Goal: Task Accomplishment & Management: Use online tool/utility

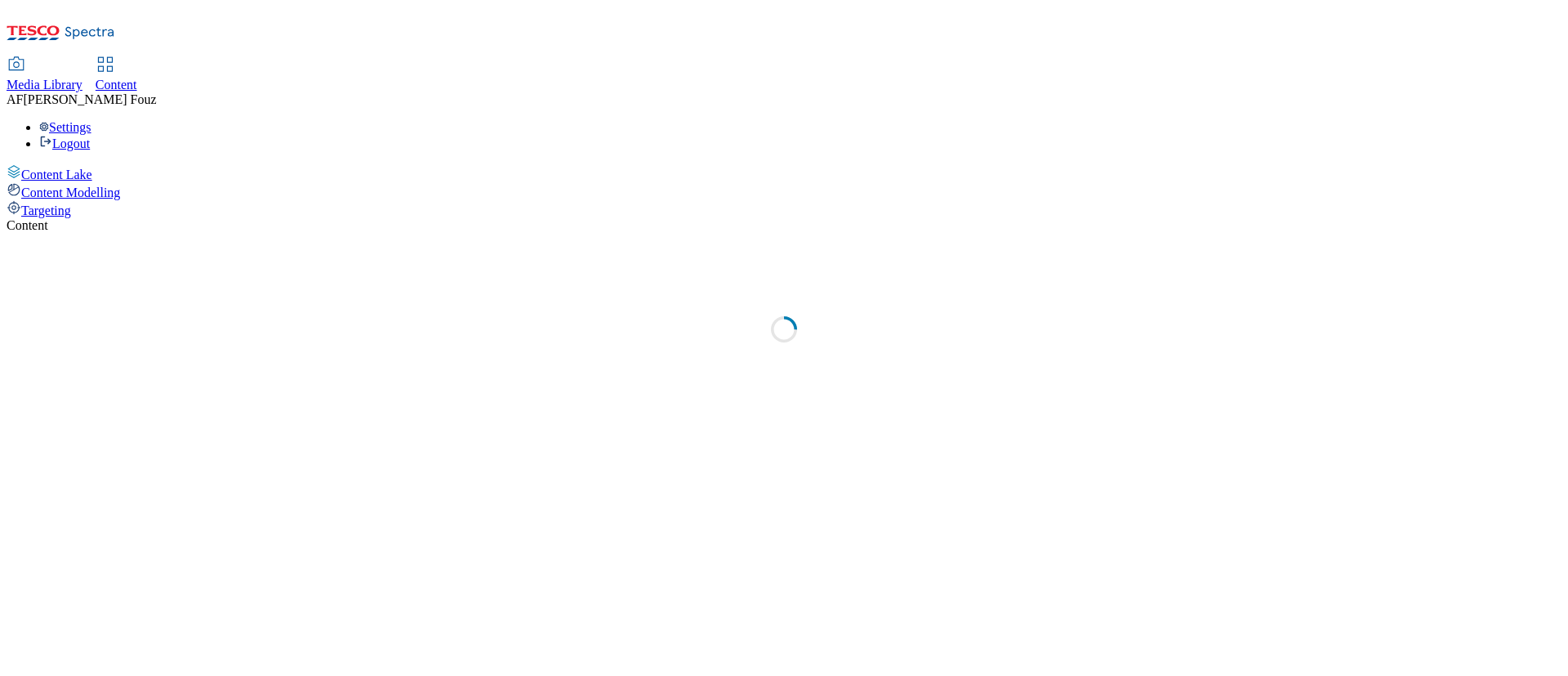
select select "ghs-[GEOGRAPHIC_DATA]"
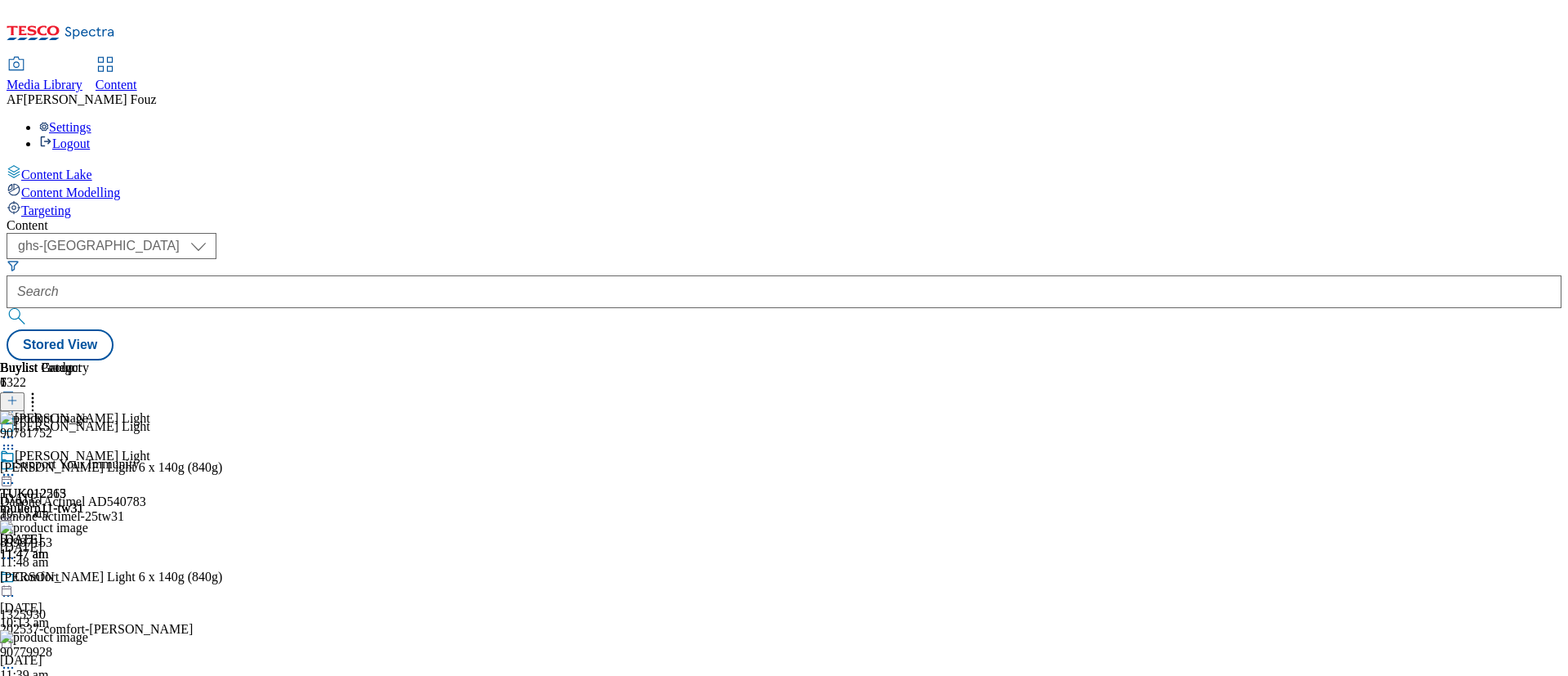
click at [934, 218] on div "Content" at bounding box center [783, 225] width 1555 height 14
click at [928, 218] on div "Content ( optional ) ghs-roi ghs-[GEOGRAPHIC_DATA] ghs-uk Stored View Buylist G…" at bounding box center [783, 289] width 1555 height 143
click at [16, 466] on icon at bounding box center [8, 474] width 16 height 16
click at [135, 616] on span "Open Preview Url" at bounding box center [93, 622] width 85 height 13
click at [16, 438] on icon at bounding box center [8, 446] width 16 height 16
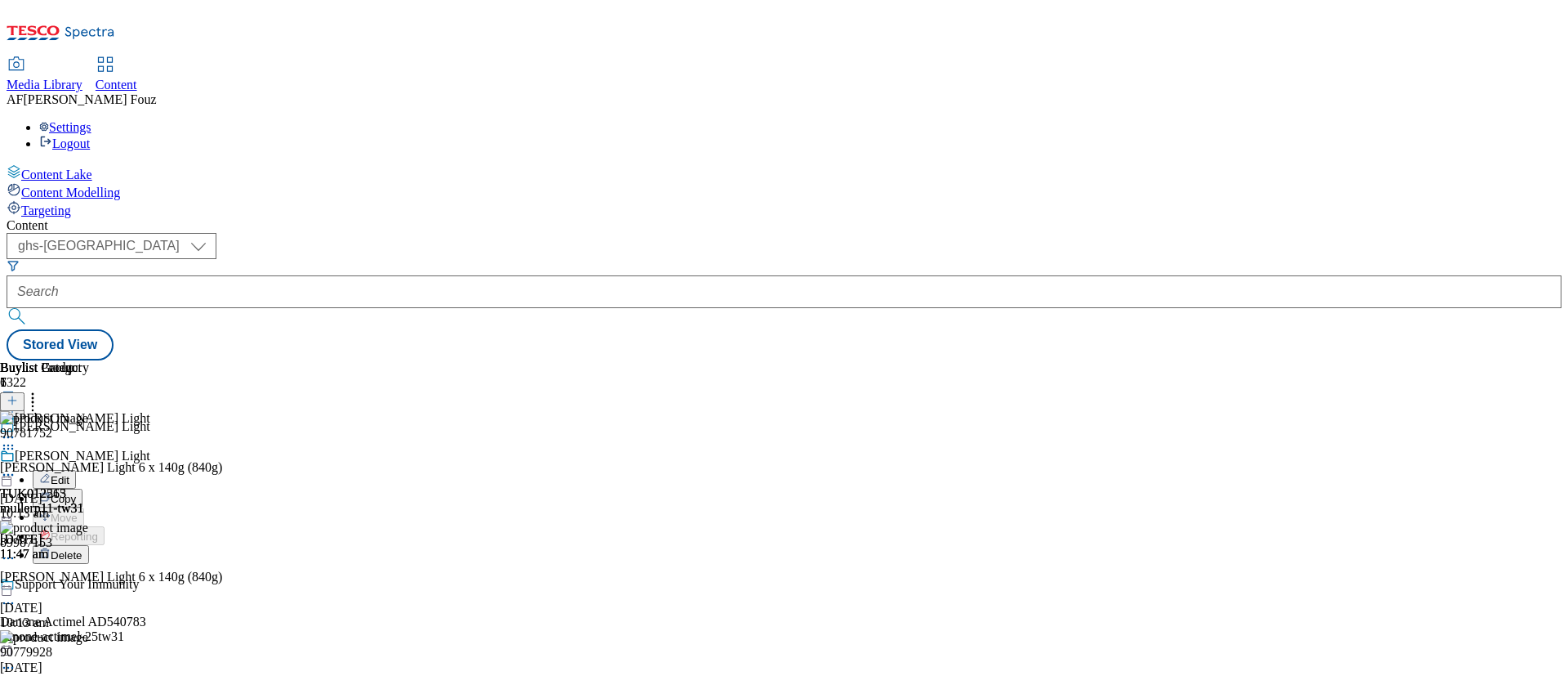
click at [69, 474] on span "Edit" at bounding box center [60, 481] width 19 height 13
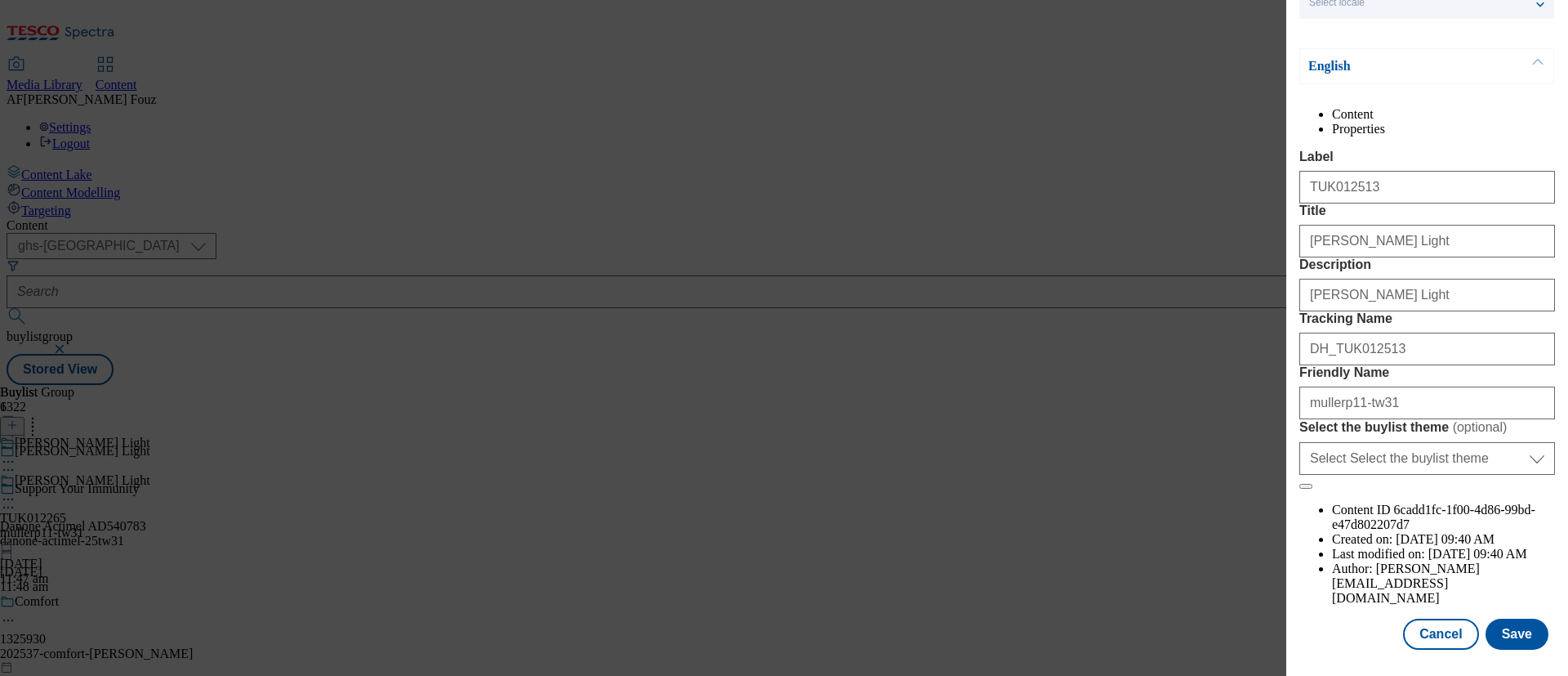
scroll to position [178, 0]
click at [1432, 619] on button "Cancel" at bounding box center [1441, 634] width 75 height 31
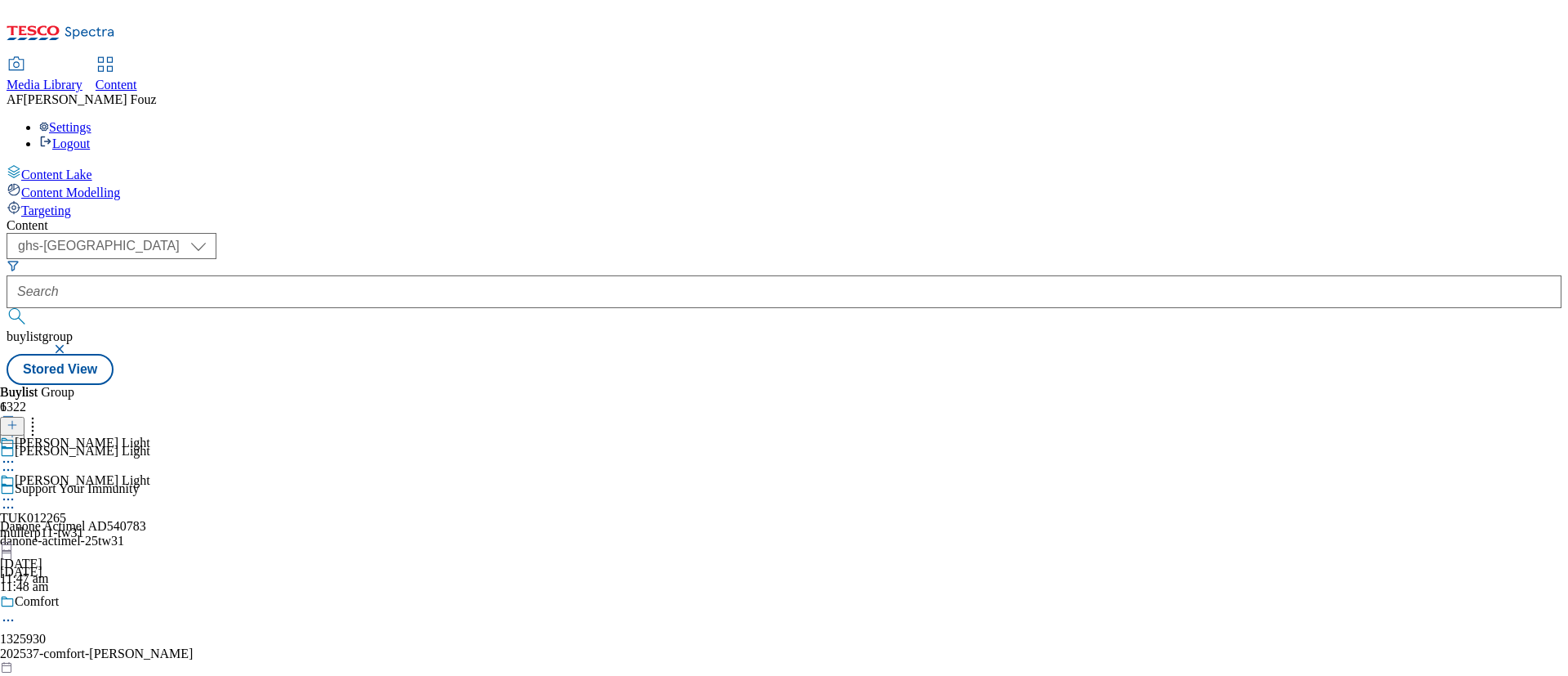
scroll to position [106, 0]
click at [151, 473] on div "[PERSON_NAME] Light" at bounding box center [75, 492] width 151 height 38
click at [16, 454] on icon at bounding box center [8, 462] width 16 height 16
click at [106, 585] on span "Un-preview" at bounding box center [78, 591] width 55 height 13
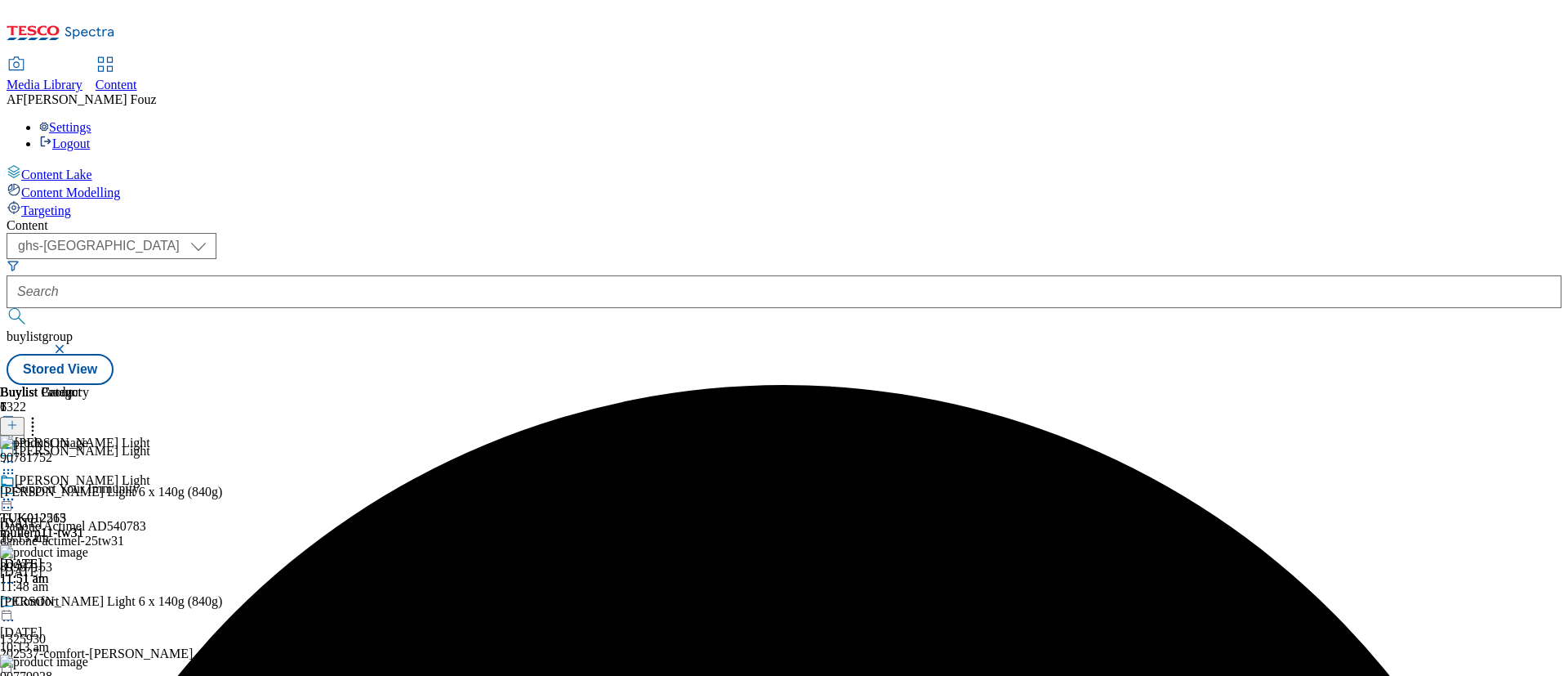
click at [16, 462] on icon at bounding box center [8, 470] width 16 height 16
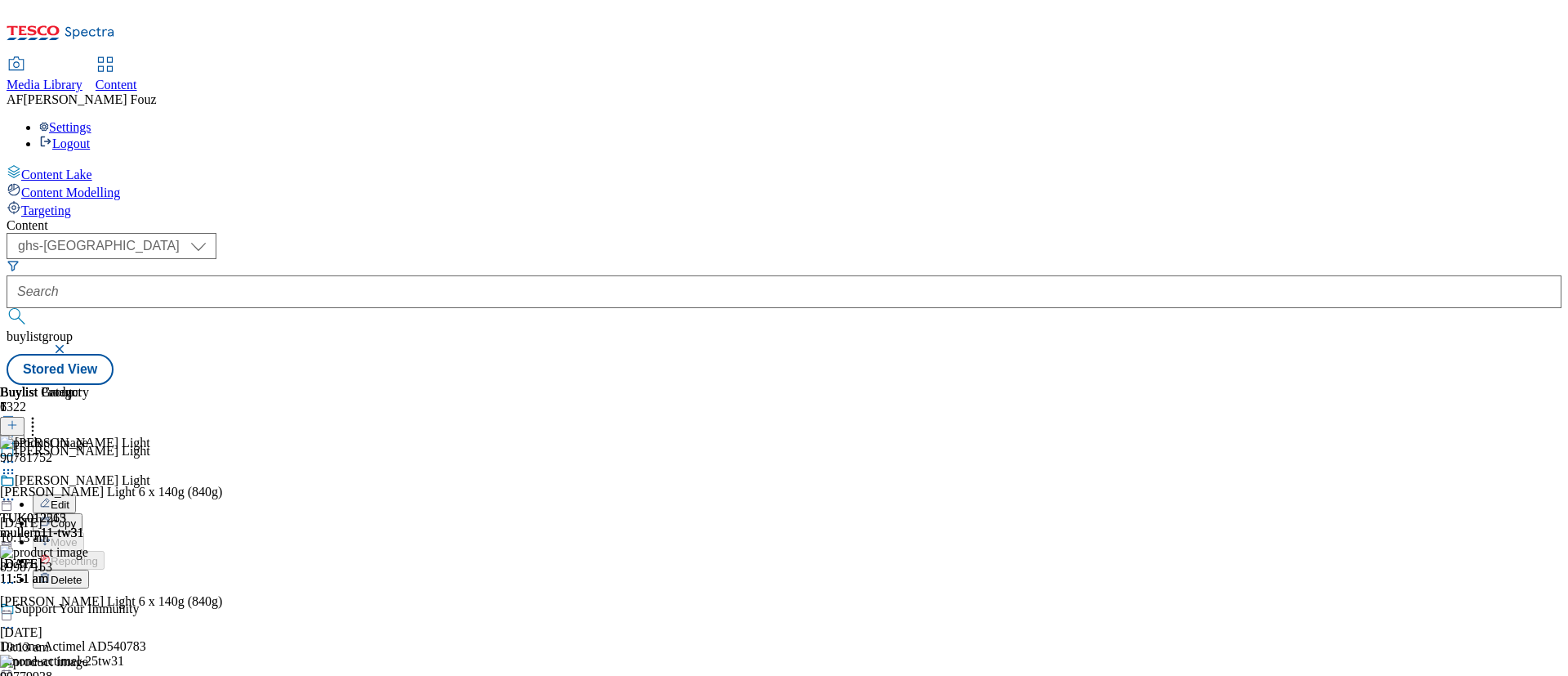
click at [76, 494] on button "Edit" at bounding box center [54, 503] width 43 height 19
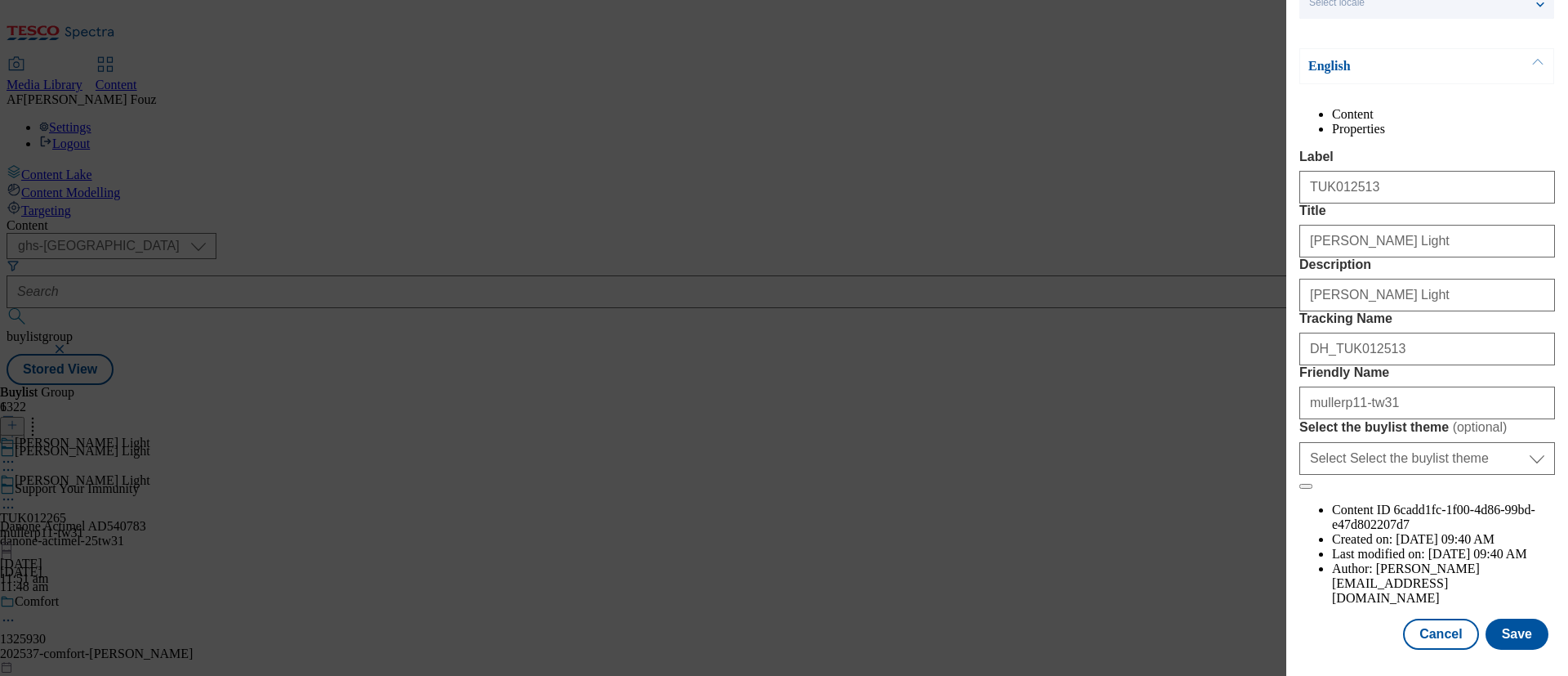
scroll to position [178, 0]
click at [1374, 474] on select "Select Select the buylist theme default fandf" at bounding box center [1426, 458] width 255 height 32
click at [1496, 436] on label "Select the buylist theme ( optional )" at bounding box center [1426, 428] width 255 height 16
click at [1496, 474] on select "Select Select the buylist theme default fandf" at bounding box center [1426, 458] width 255 height 32
click at [1425, 619] on button "Cancel" at bounding box center [1441, 634] width 75 height 31
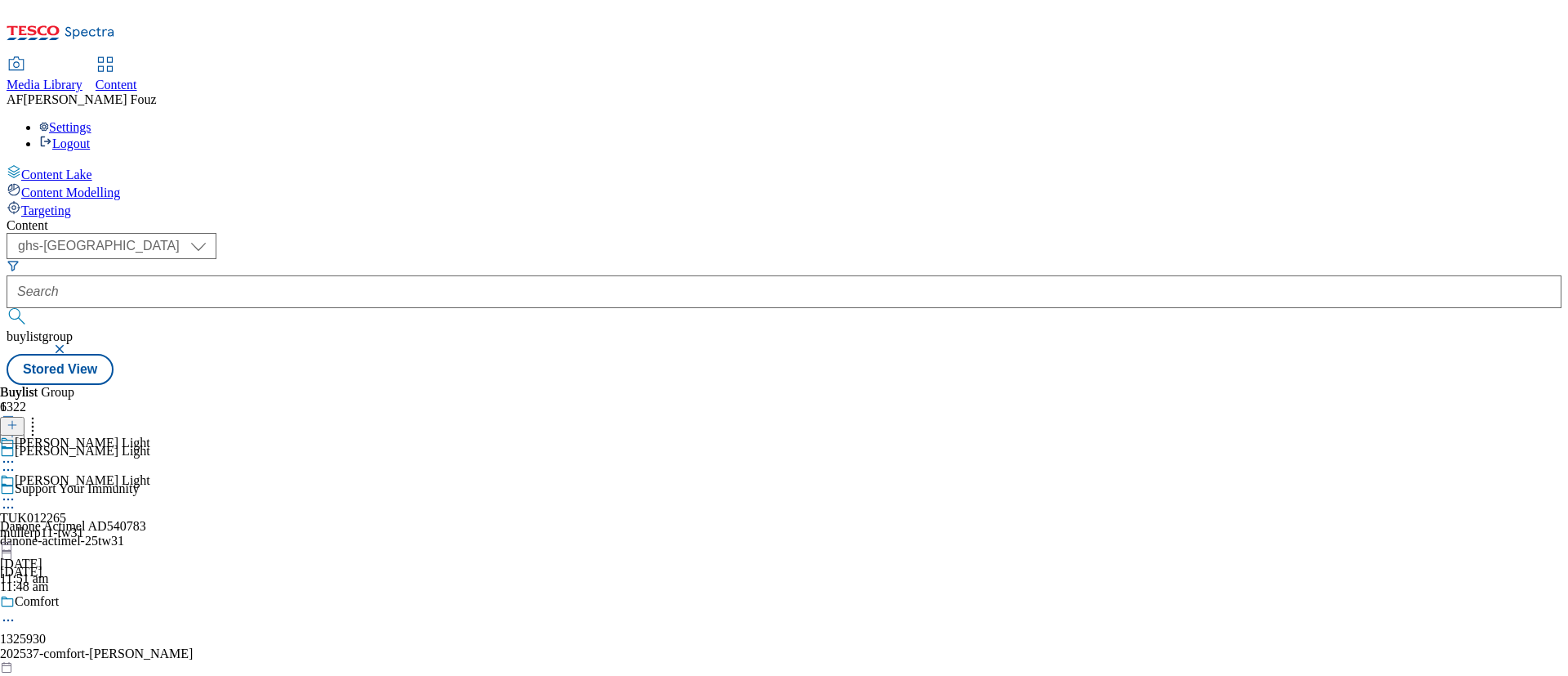
scroll to position [106, 0]
click at [66, 511] on span "TUK012265" at bounding box center [33, 518] width 66 height 14
click at [16, 491] on icon at bounding box center [8, 499] width 16 height 16
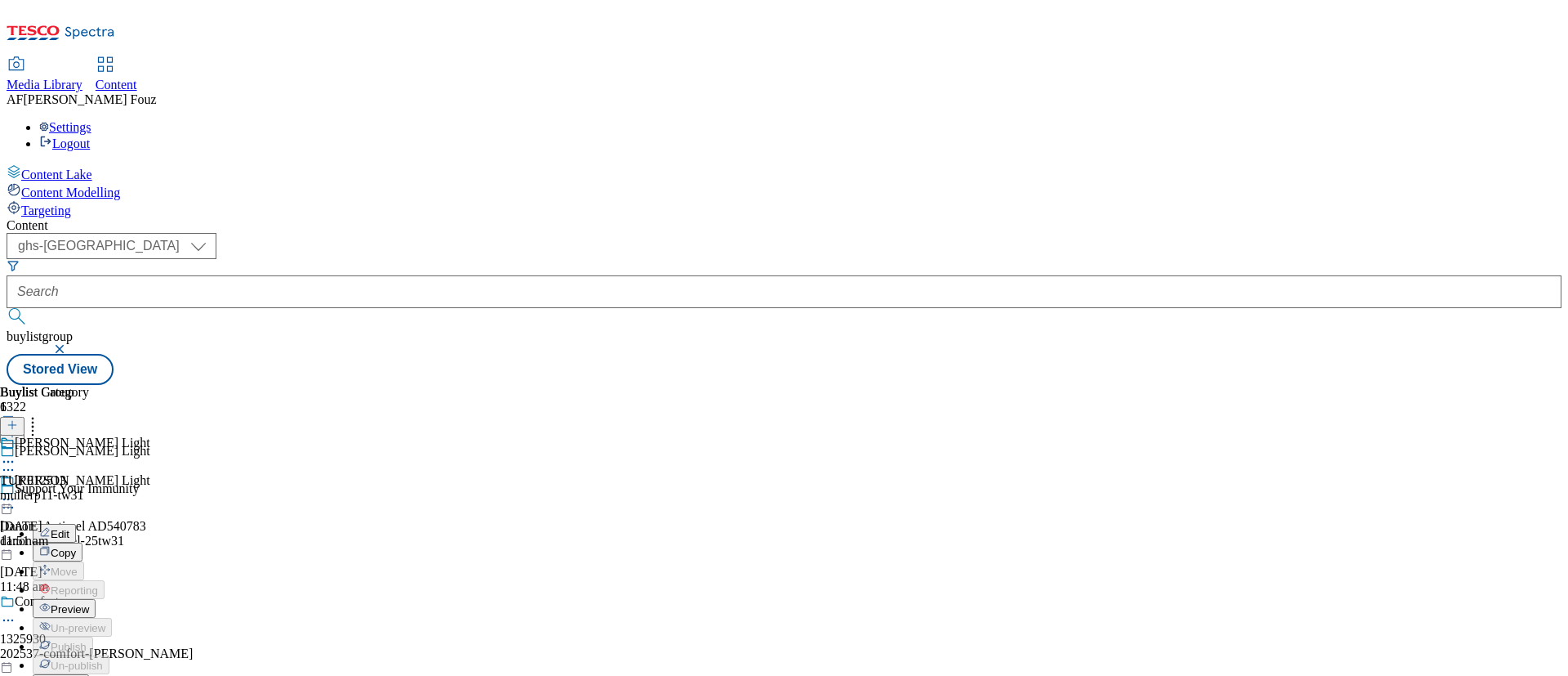
click at [76, 524] on button "Edit" at bounding box center [54, 533] width 43 height 19
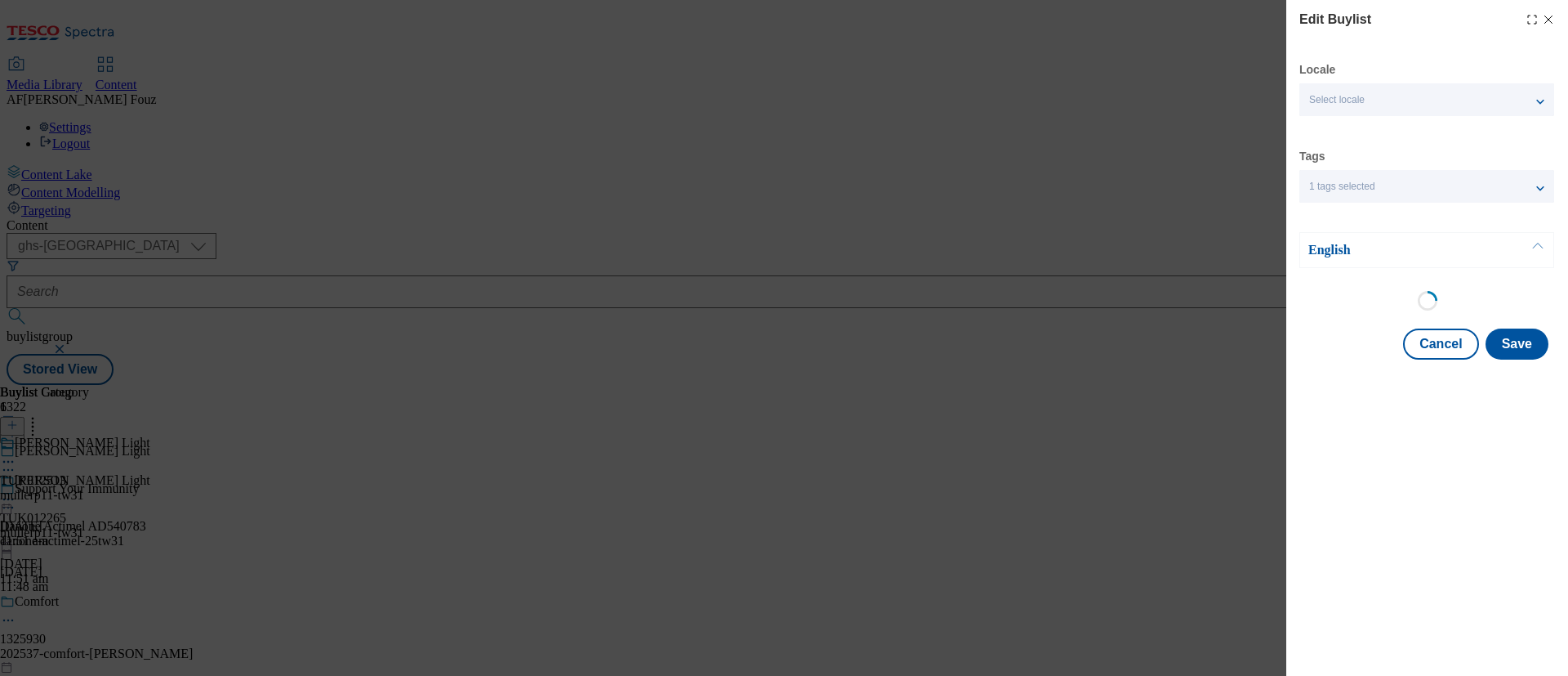
select select "tactical"
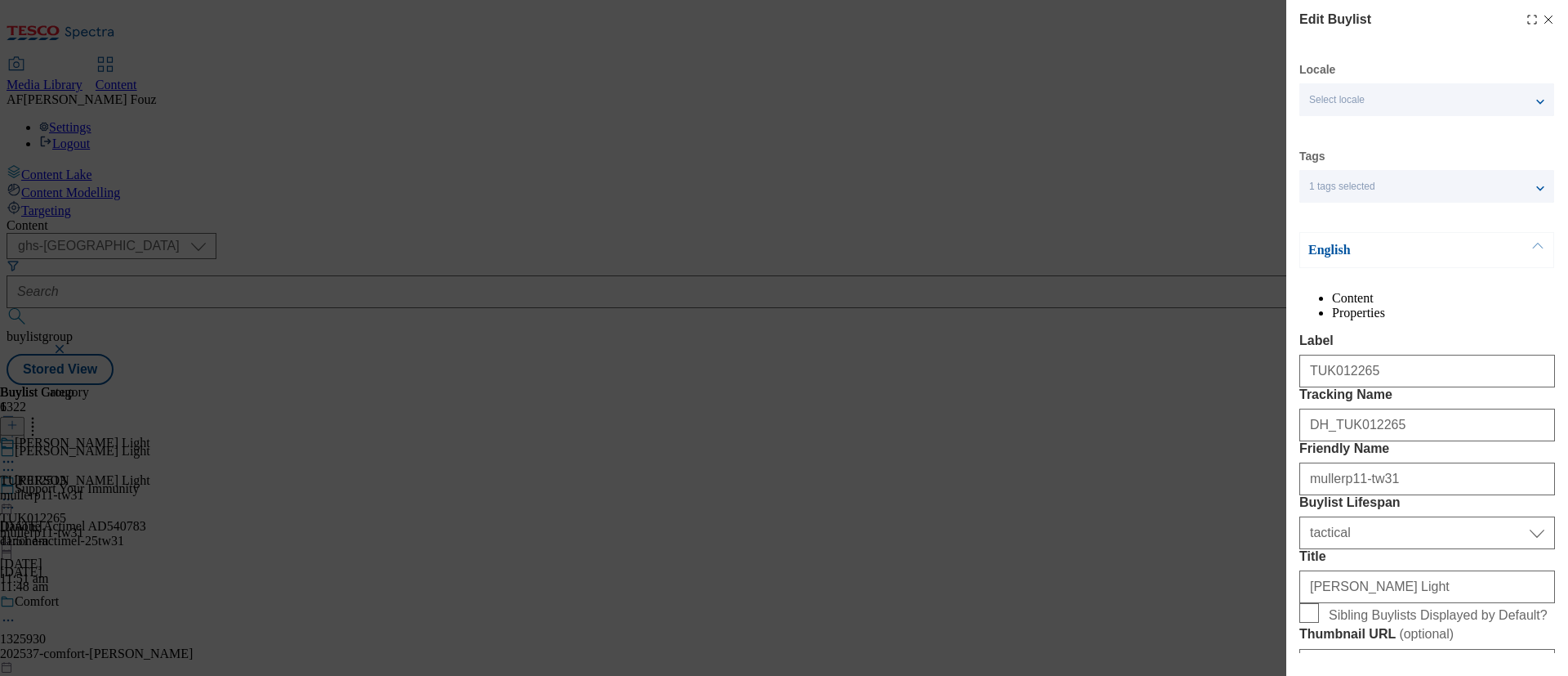
click at [1538, 191] on div "1 tags selected" at bounding box center [1426, 186] width 254 height 32
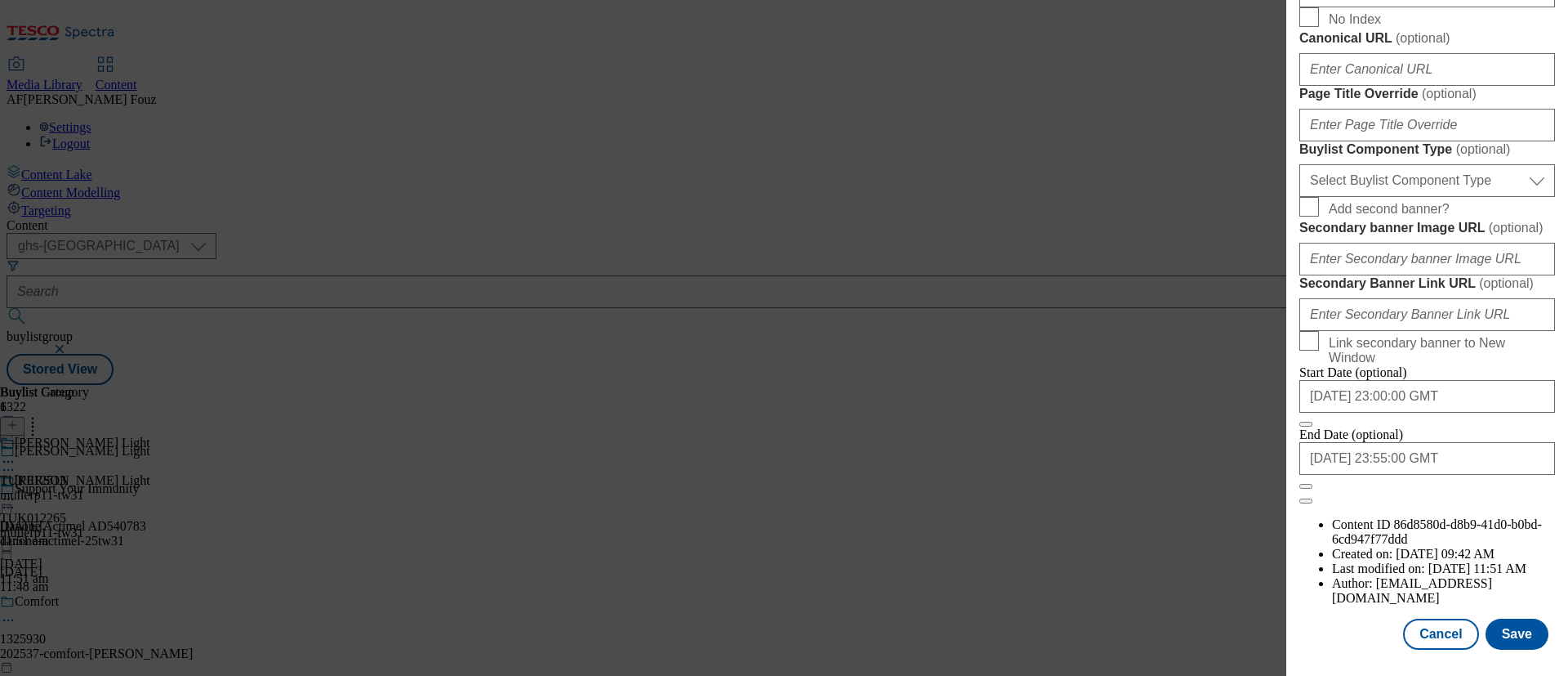
scroll to position [1512, 0]
click at [1313, 427] on button "Close" at bounding box center [1305, 423] width 13 height 4
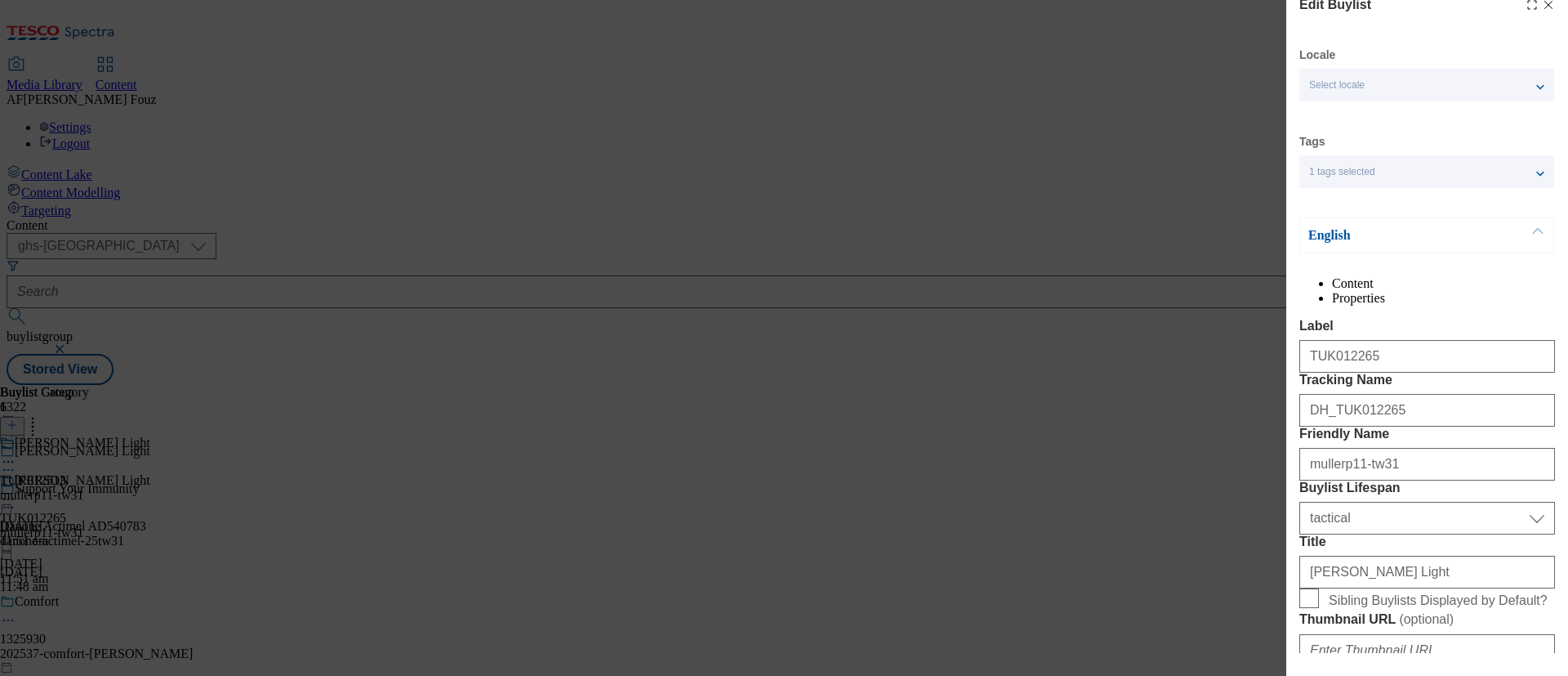
scroll to position [0, 4]
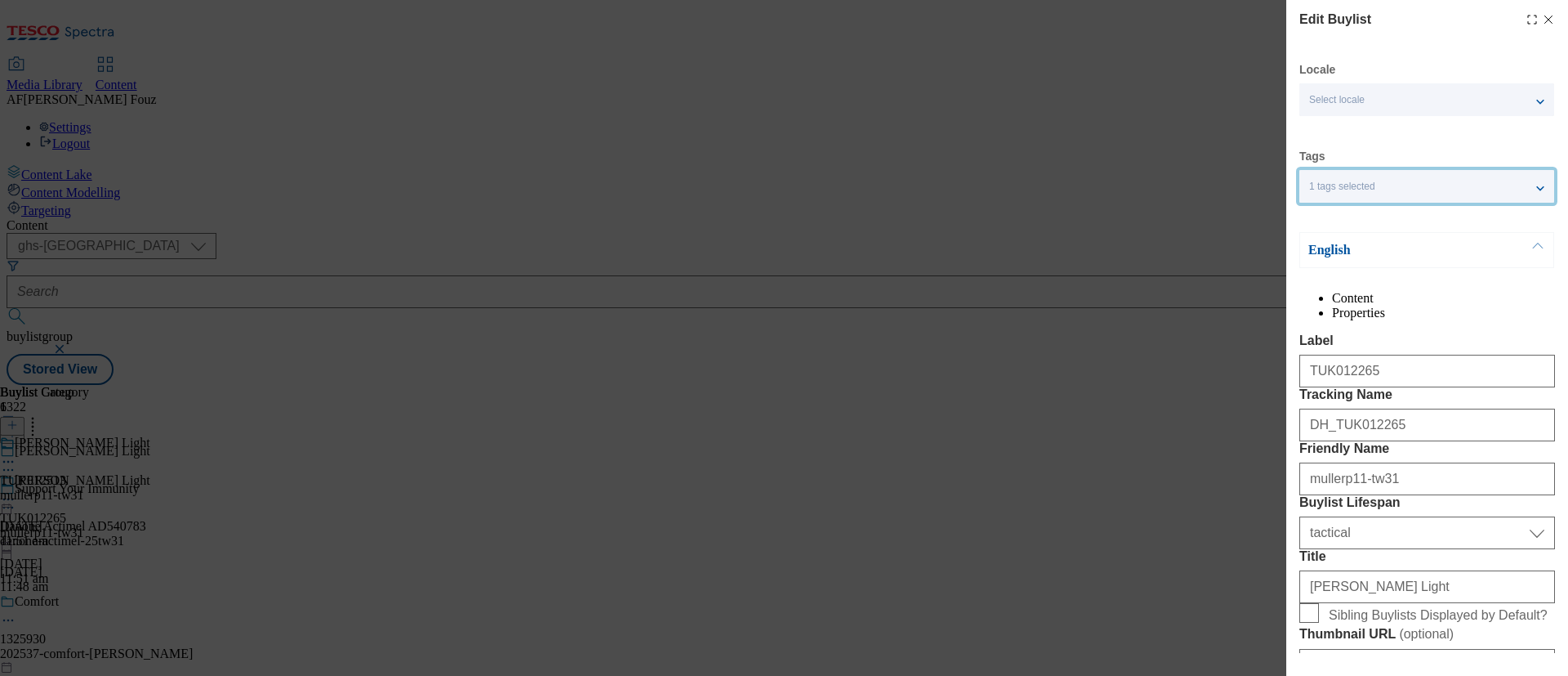
click at [1515, 182] on div "1 tags selected" at bounding box center [1426, 186] width 254 height 32
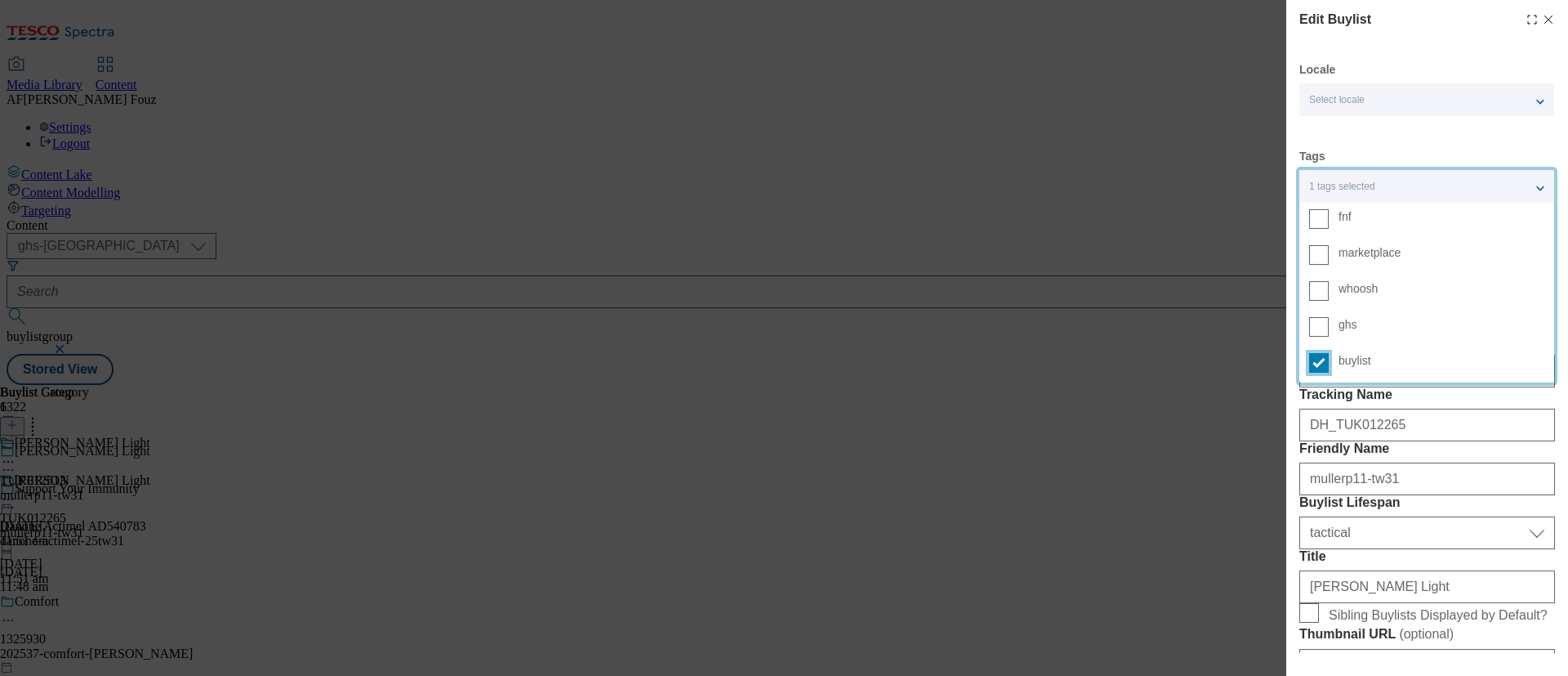
click at [1311, 360] on input "buylist" at bounding box center [1319, 363] width 20 height 20
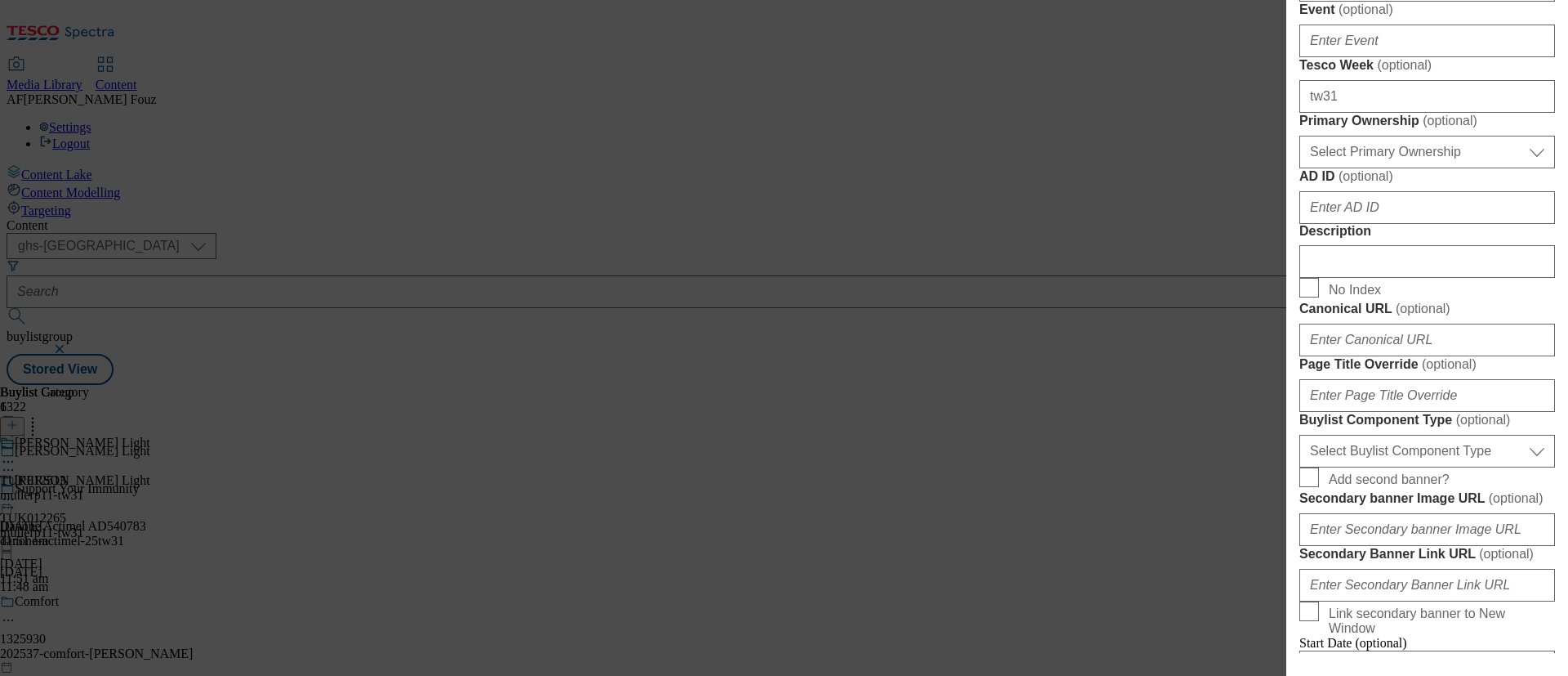
scroll to position [1512, 4]
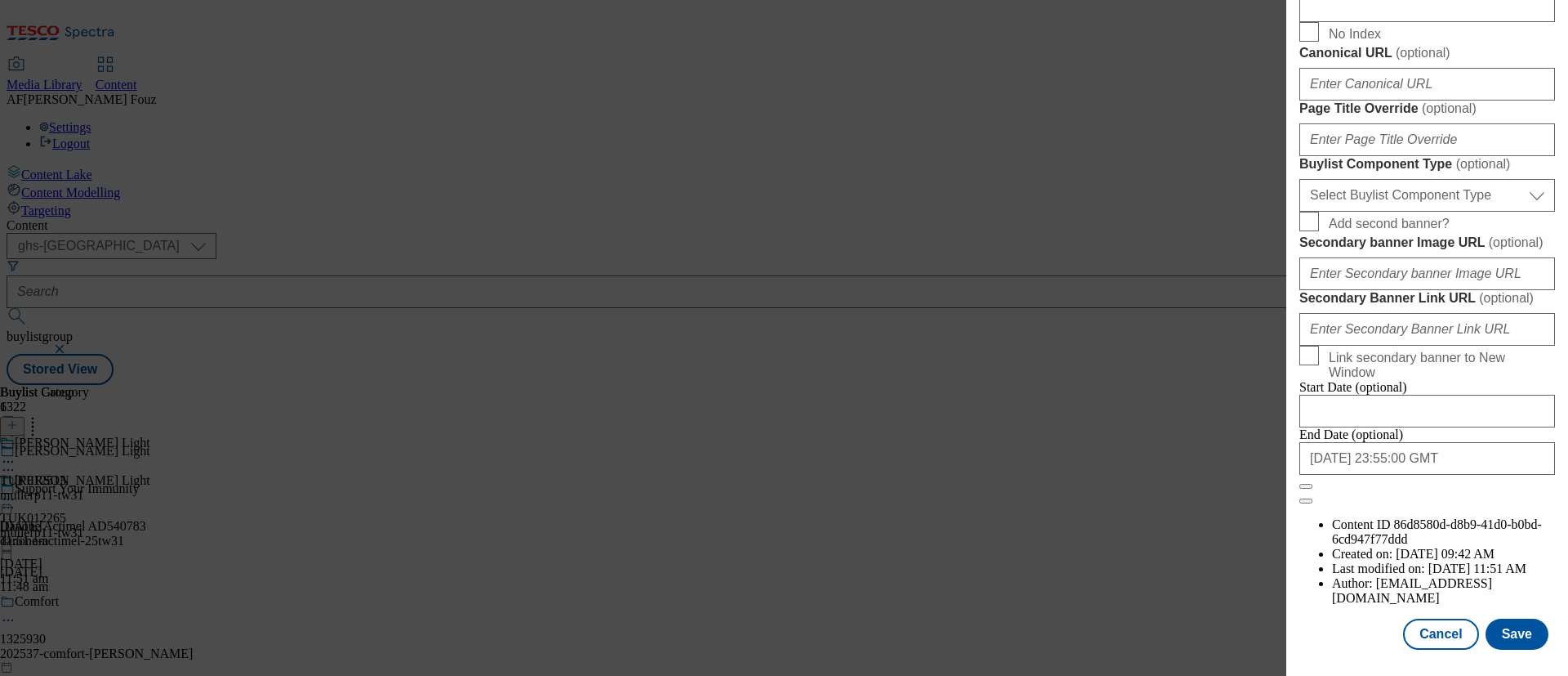
click at [1495, 619] on button "Save" at bounding box center [1517, 634] width 63 height 31
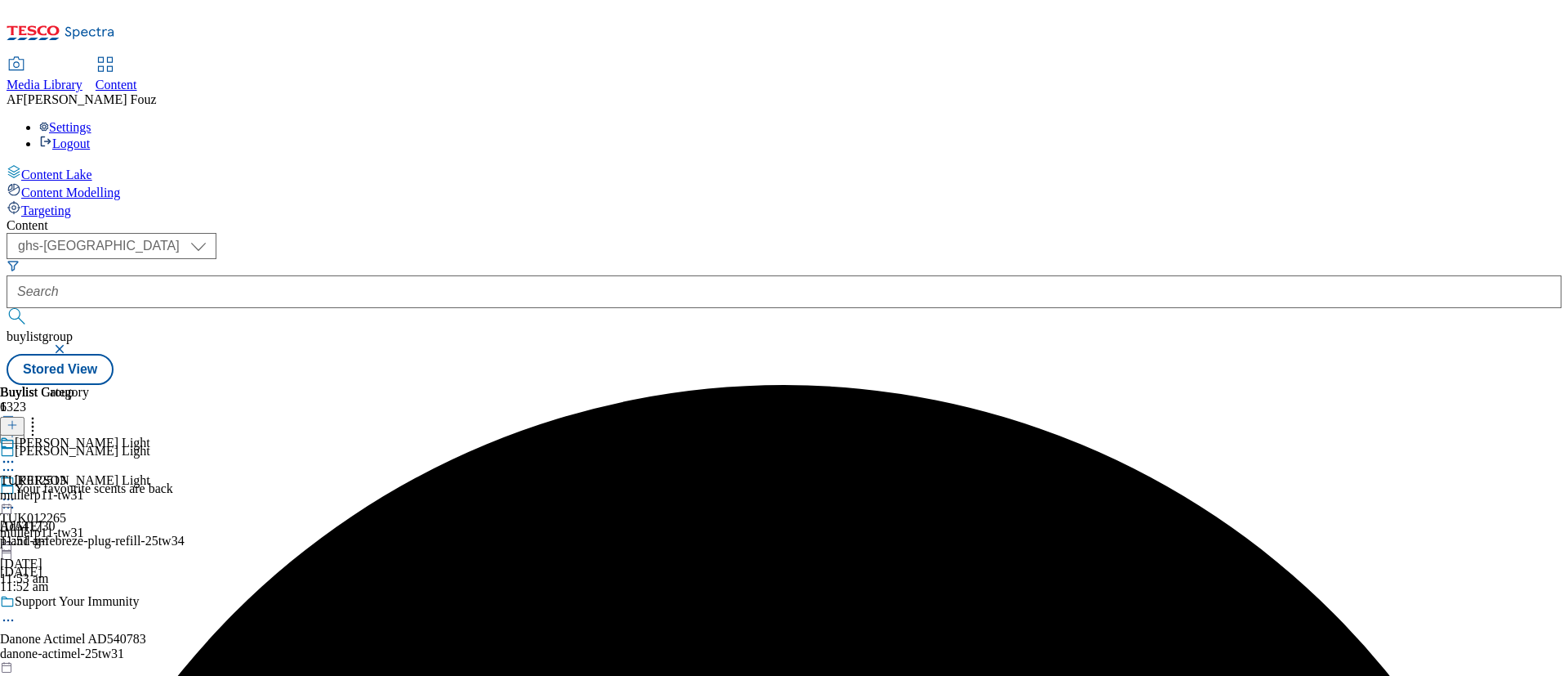
click at [89, 436] on div "TUK012513 mullerp11-tw31 [DATE] 11:51 am" at bounding box center [44, 492] width 89 height 113
click at [16, 491] on icon at bounding box center [8, 499] width 16 height 16
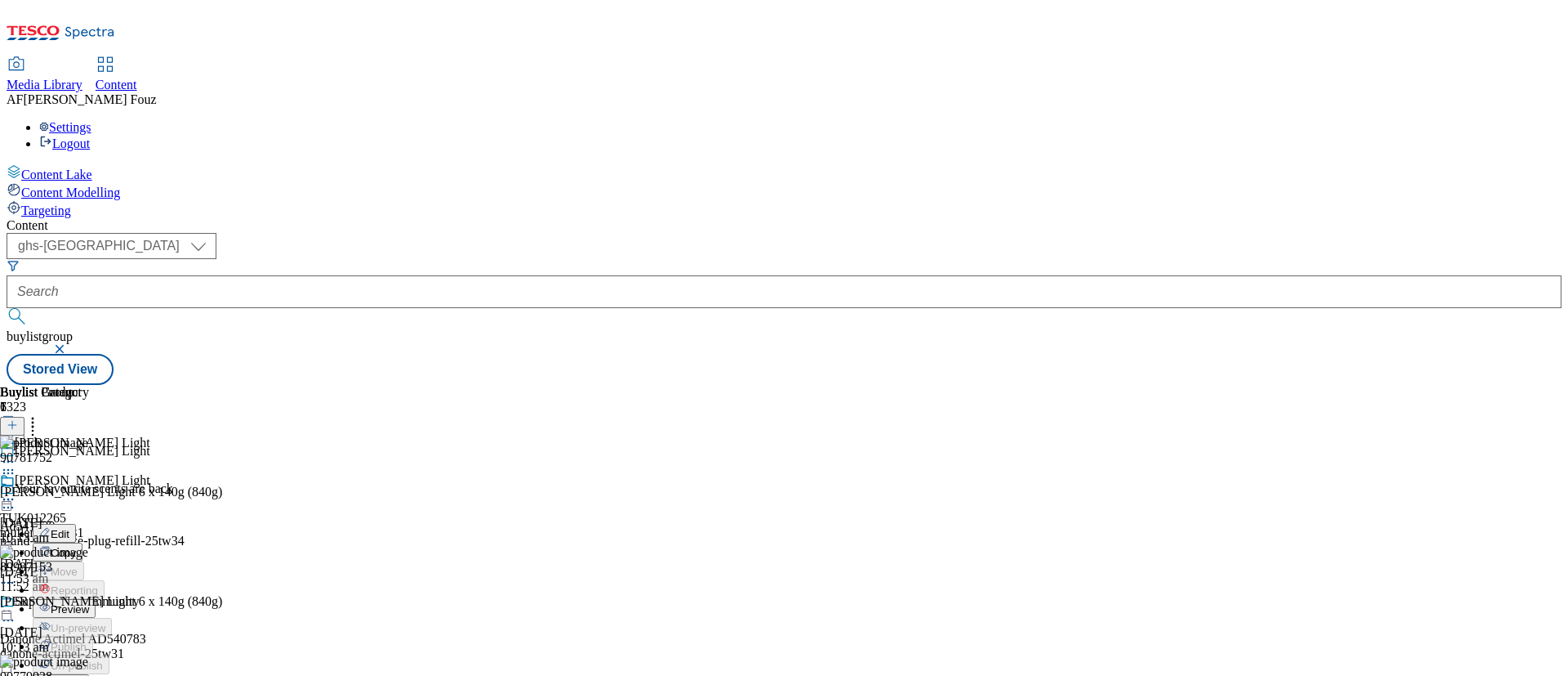
click at [69, 528] on span "Edit" at bounding box center [60, 534] width 19 height 13
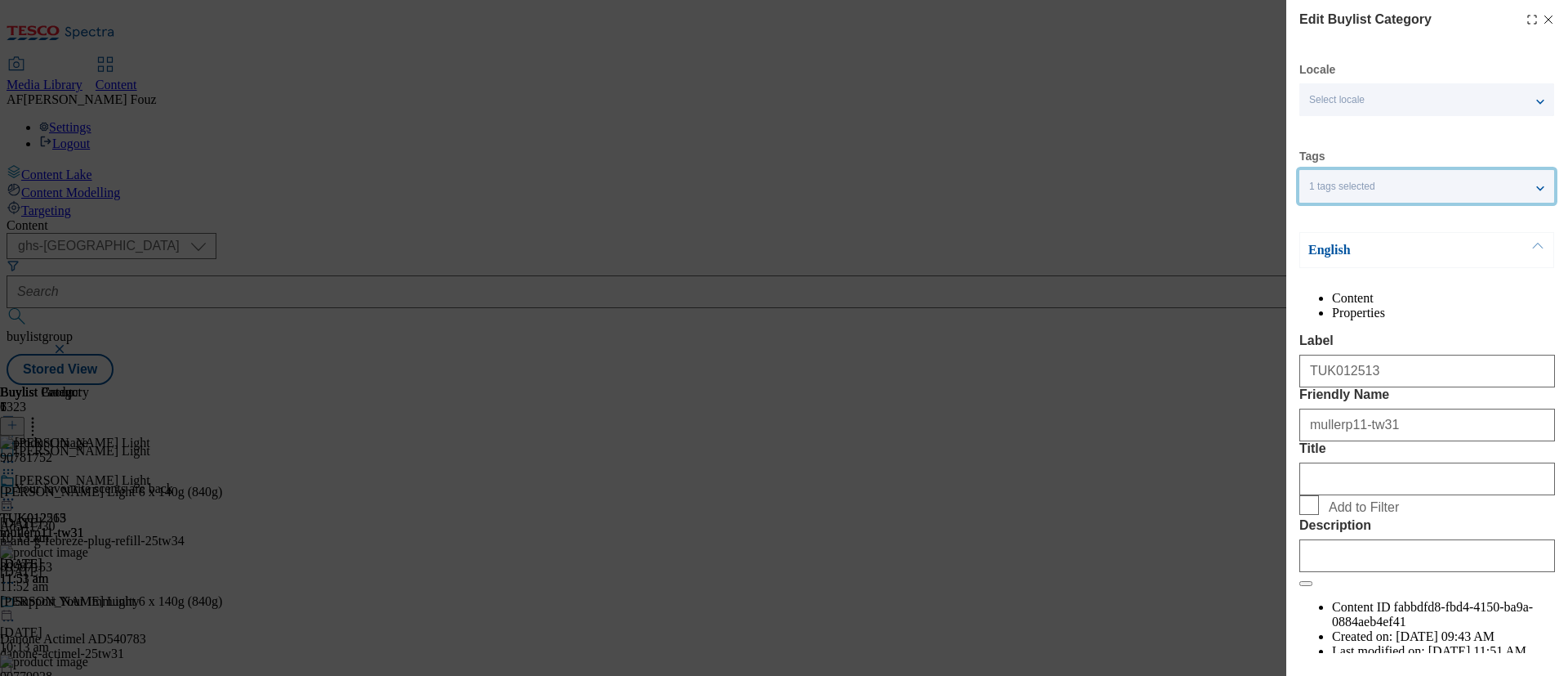
click at [1546, 192] on div "1 tags selected" at bounding box center [1426, 186] width 254 height 32
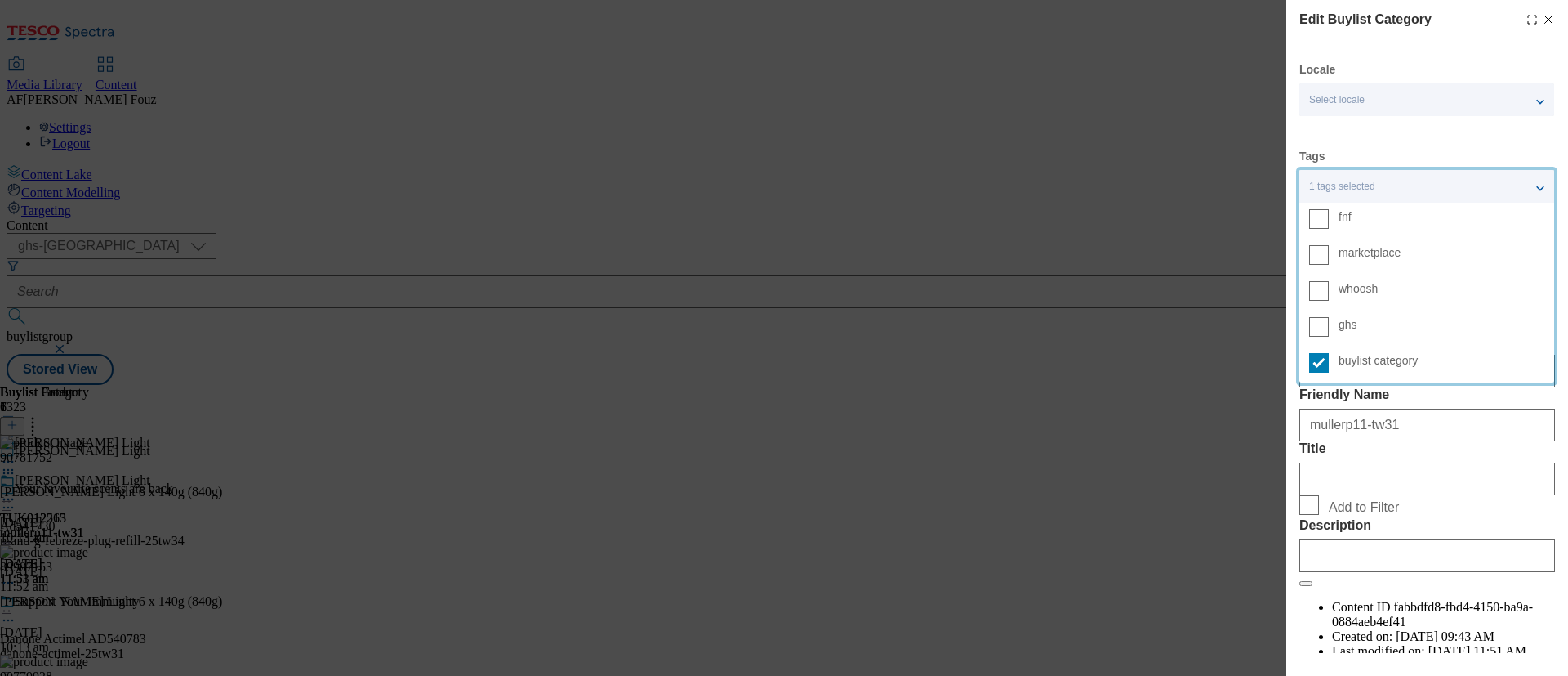
click at [1330, 355] on category "buylist category" at bounding box center [1426, 364] width 254 height 36
click at [1329, 355] on input "buylist category" at bounding box center [1319, 363] width 20 height 20
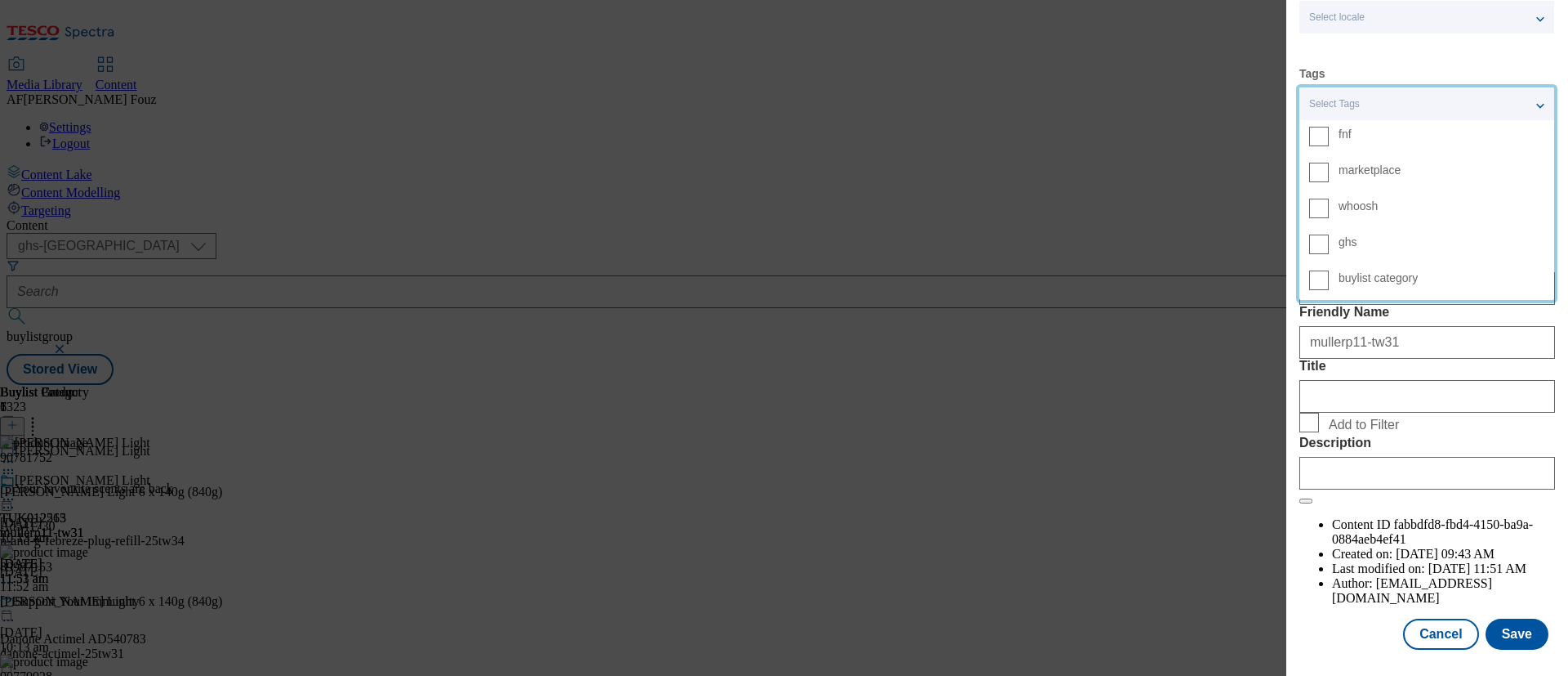
scroll to position [147, 0]
click at [1341, 594] on div "Locale Select locale English Welsh Tags Select Tags fnf marketplace whoosh ghs …" at bounding box center [1426, 314] width 255 height 670
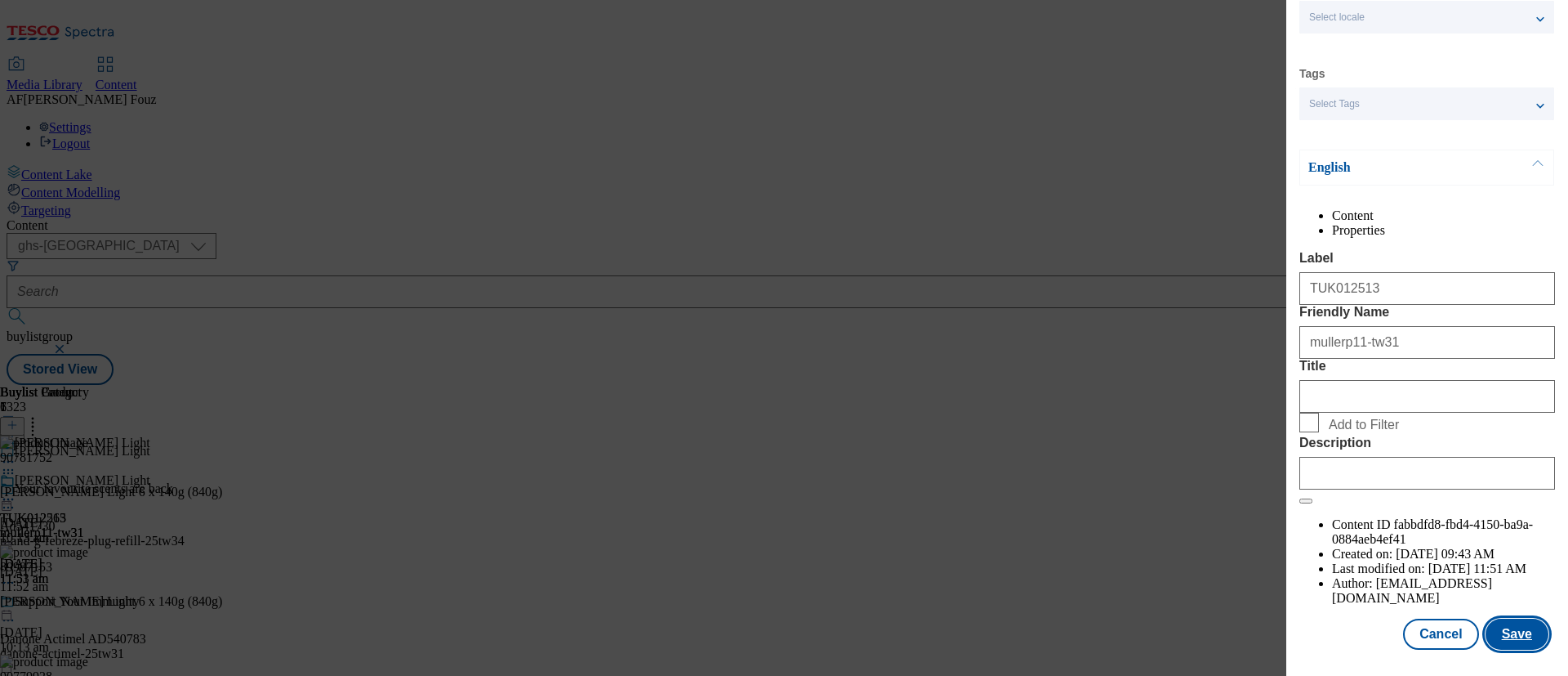
click at [1502, 619] on button "Save" at bounding box center [1517, 634] width 63 height 31
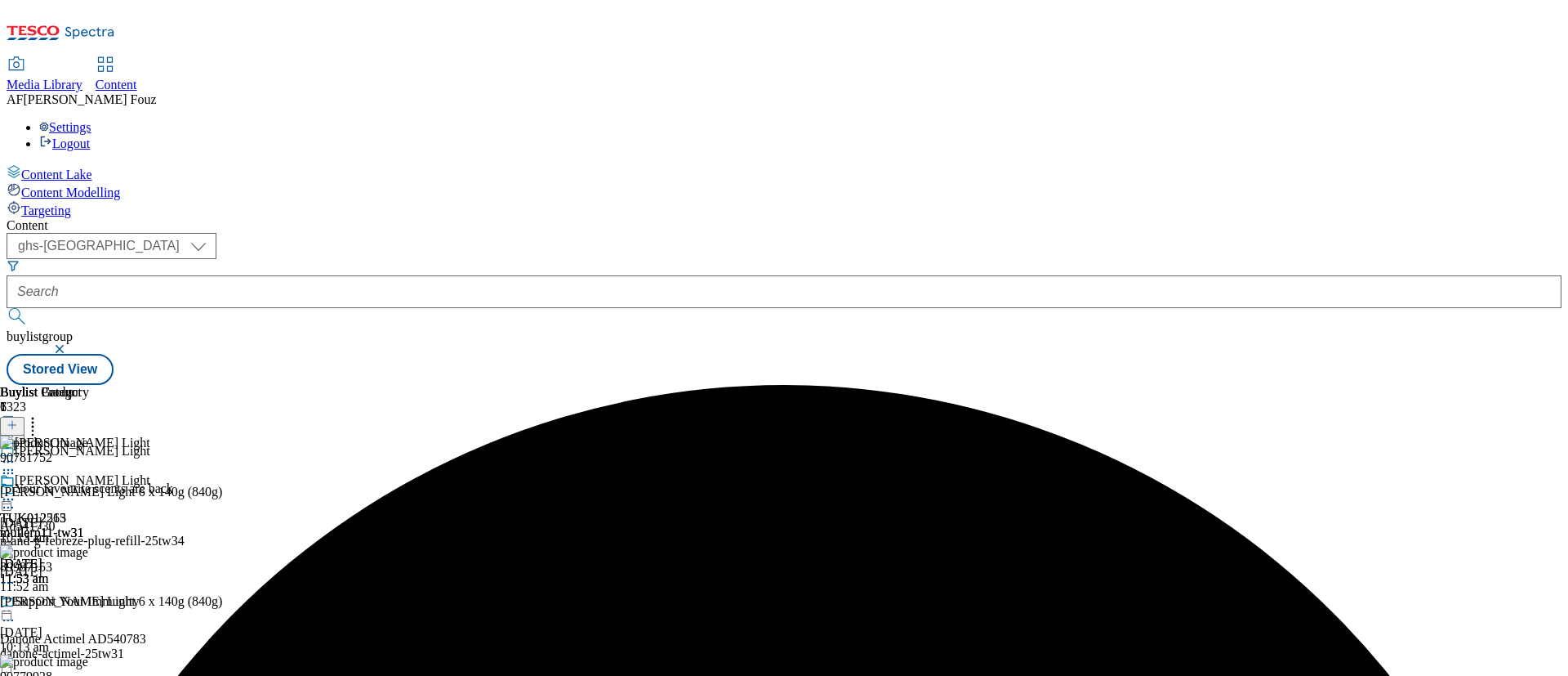
click at [16, 491] on icon at bounding box center [8, 499] width 16 height 16
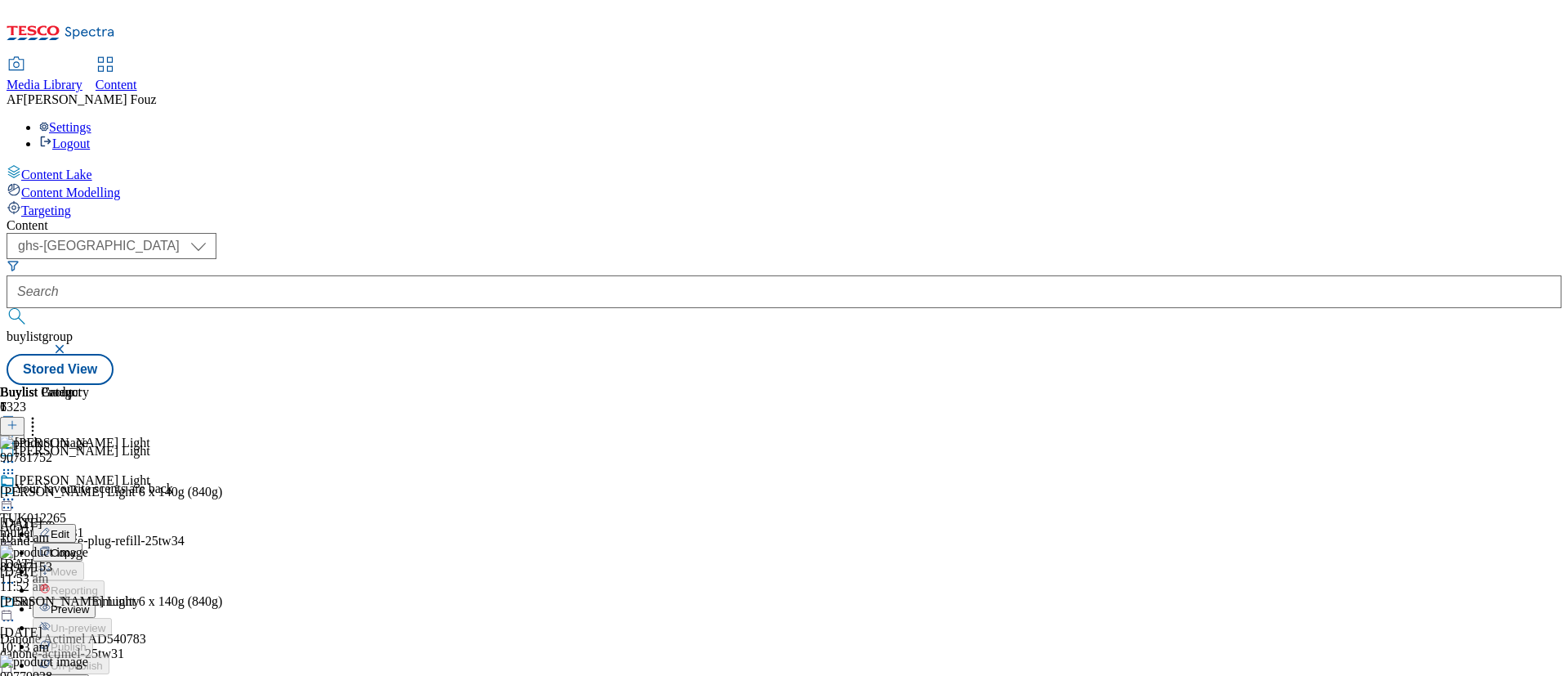
click at [89, 603] on span "Preview" at bounding box center [70, 610] width 39 height 13
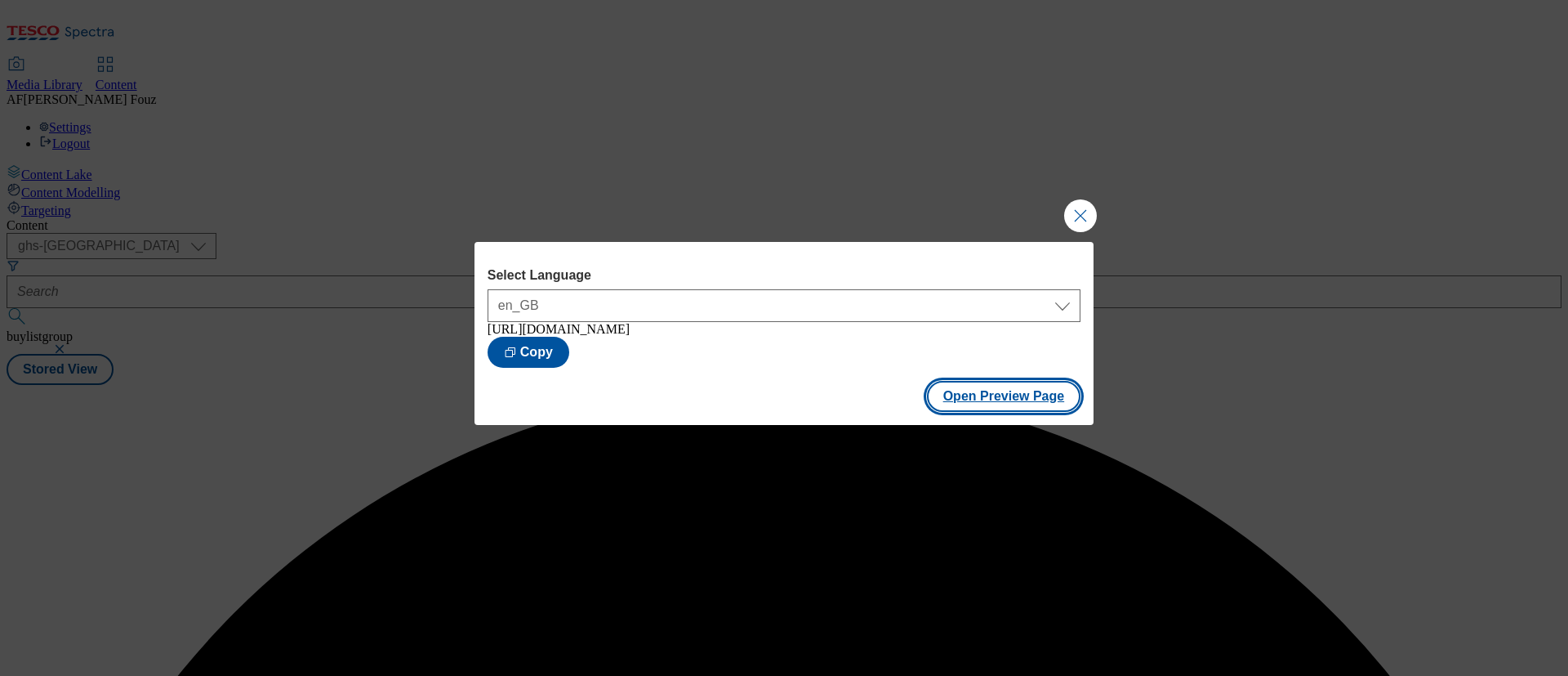
click at [1014, 412] on button "Open Preview Page" at bounding box center [1004, 396] width 154 height 31
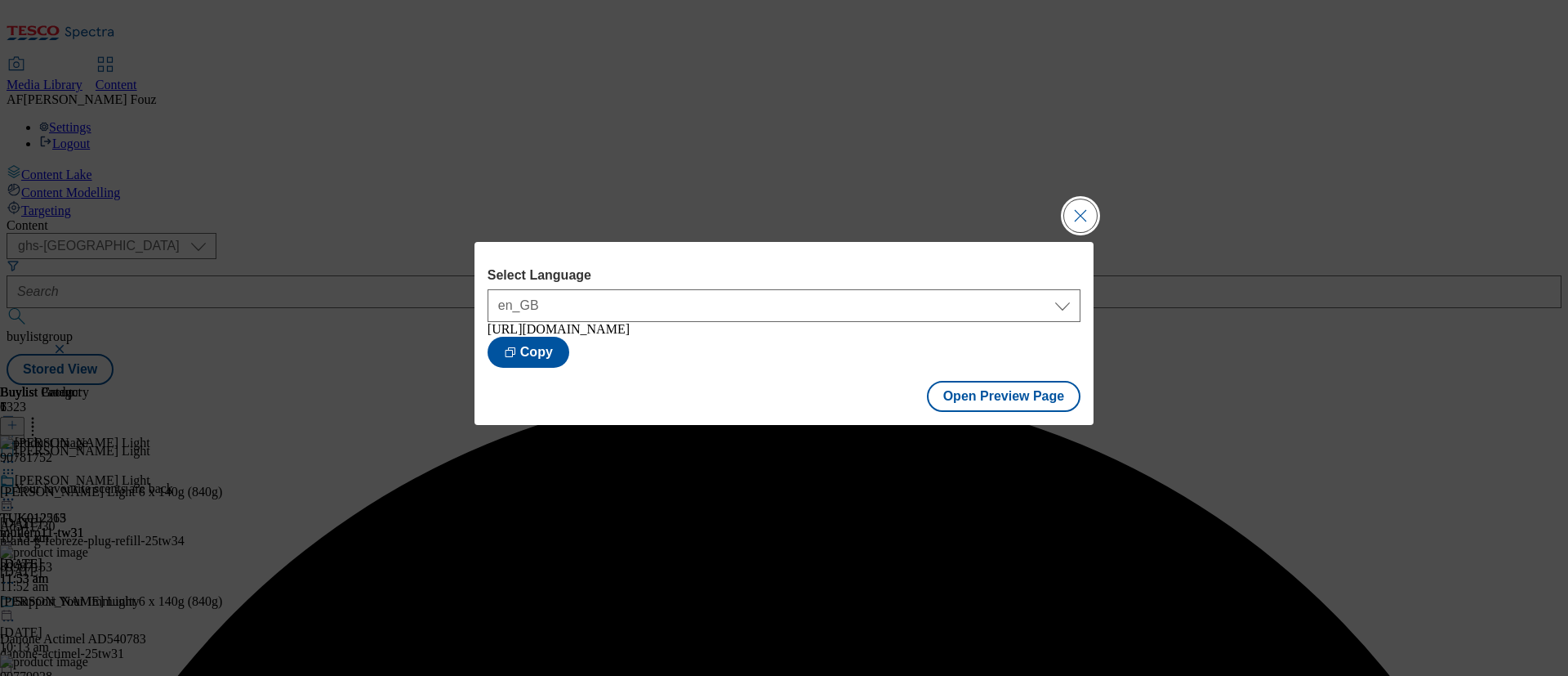
click at [1086, 212] on button "Close Modal" at bounding box center [1080, 215] width 32 height 32
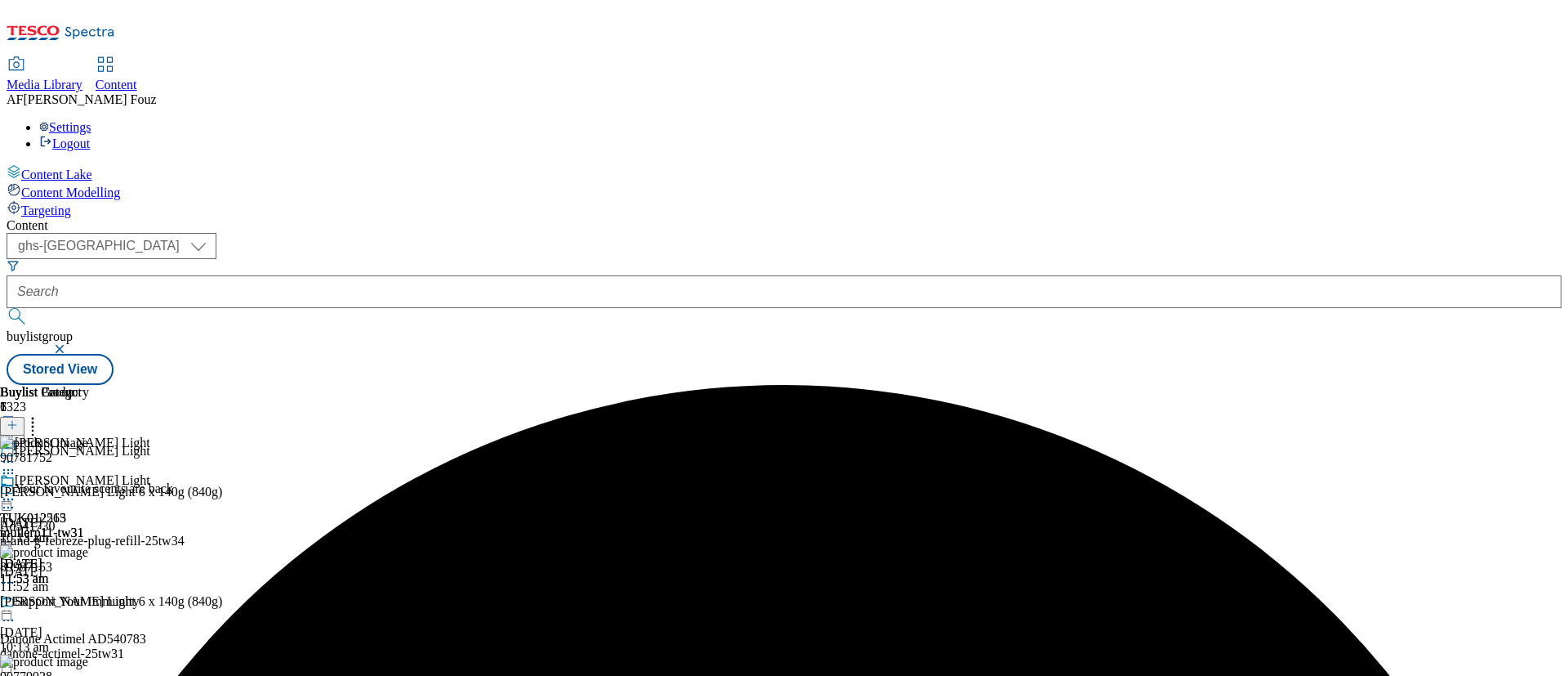
click at [16, 491] on icon at bounding box center [8, 499] width 16 height 16
click at [87, 659] on span "Publish" at bounding box center [69, 665] width 36 height 13
click at [16, 462] on icon at bounding box center [8, 470] width 16 height 16
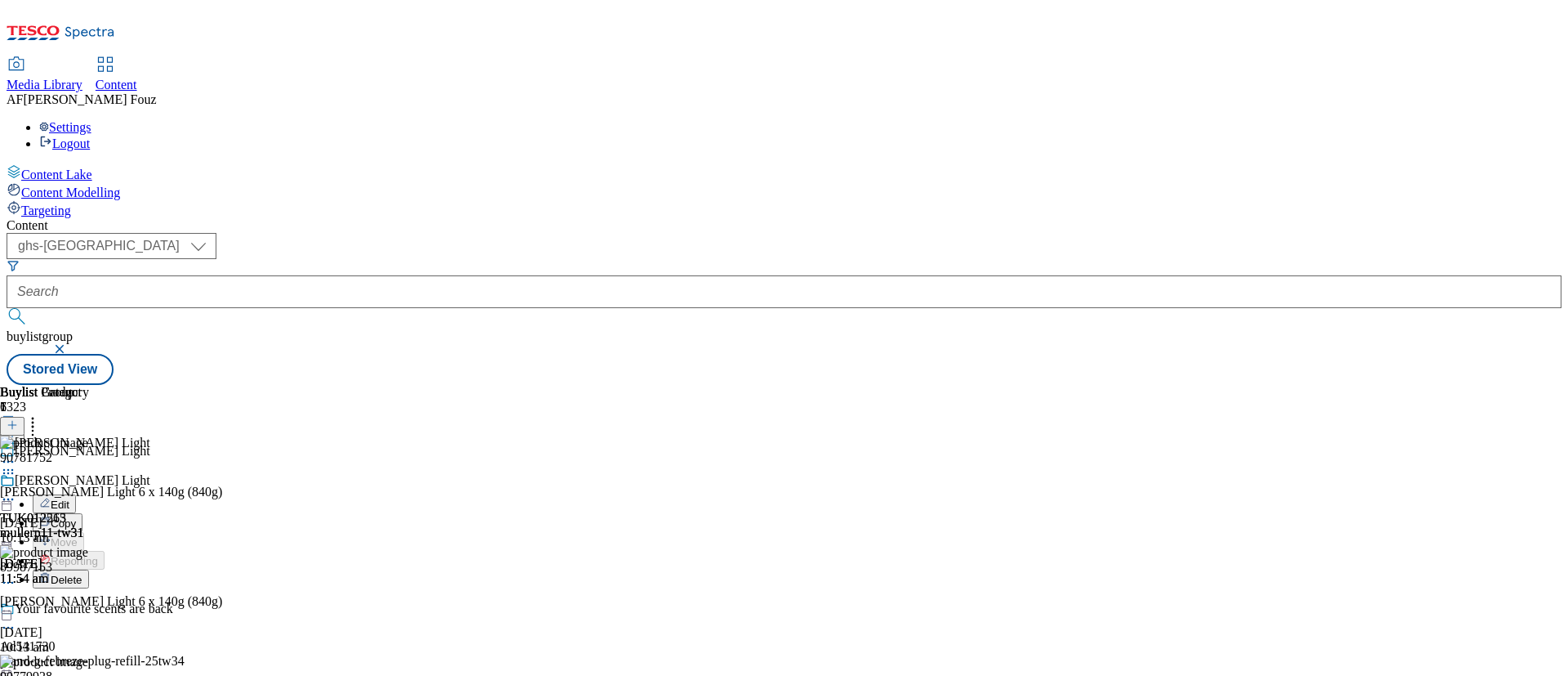
click at [76, 494] on button "Edit" at bounding box center [54, 503] width 43 height 19
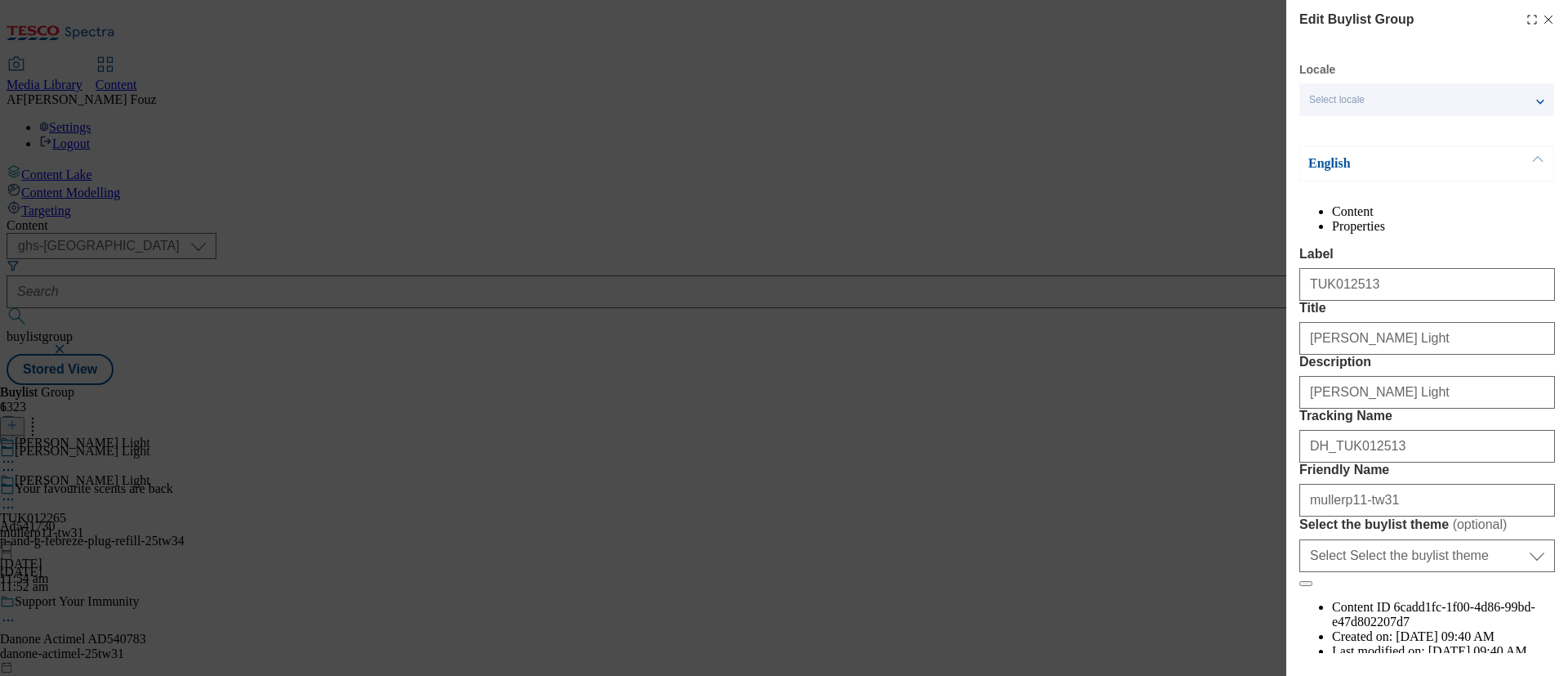
click at [1542, 15] on icon "Modal" at bounding box center [1548, 20] width 13 height 13
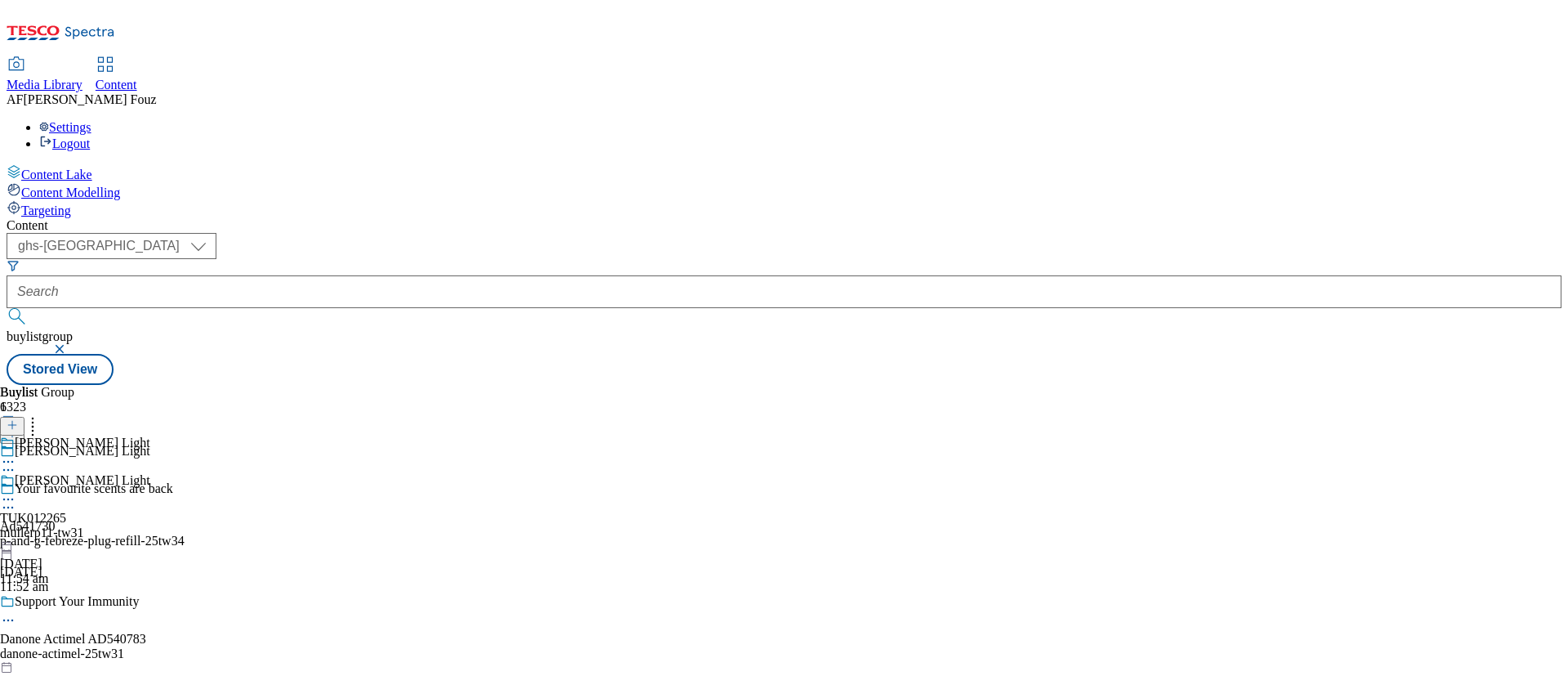
click at [16, 491] on icon at bounding box center [8, 499] width 16 height 16
click at [76, 524] on button "Edit" at bounding box center [54, 533] width 43 height 19
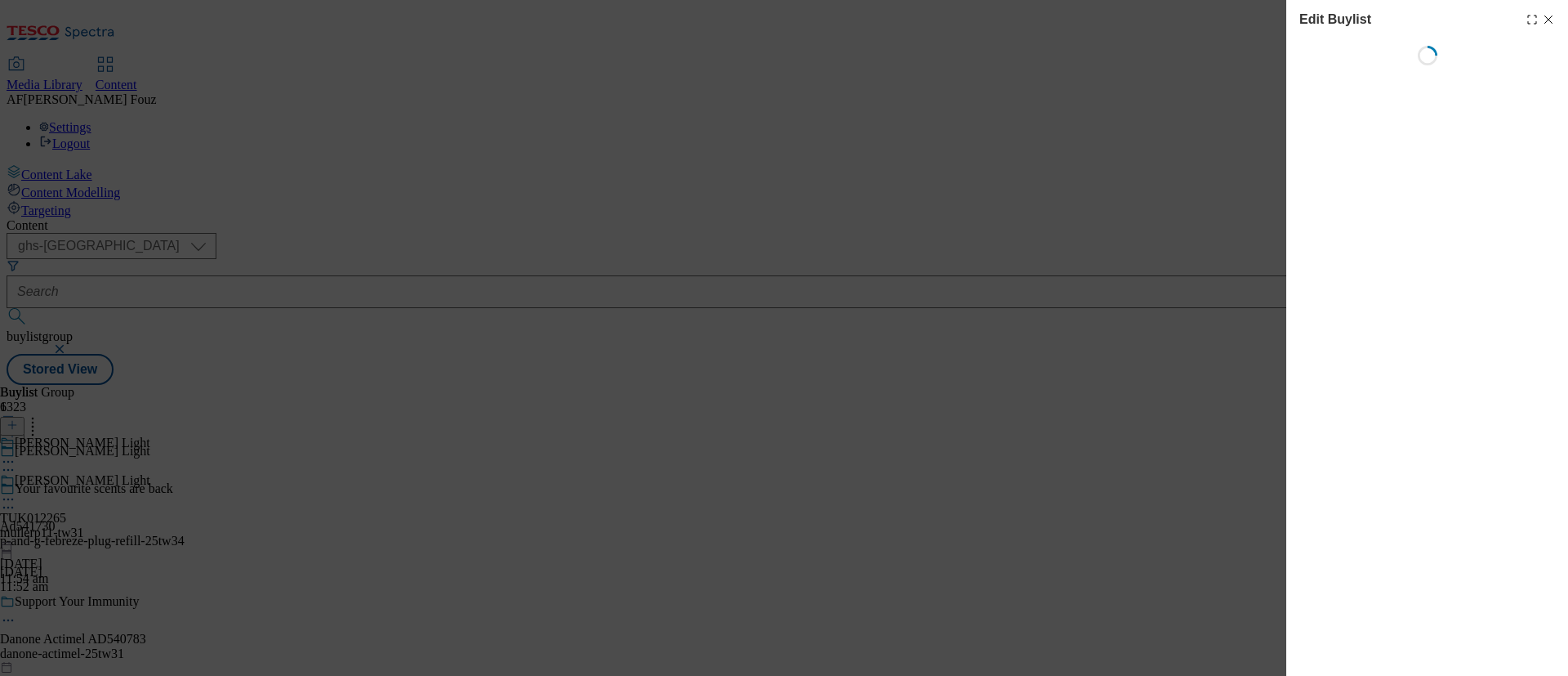
select select "tactical"
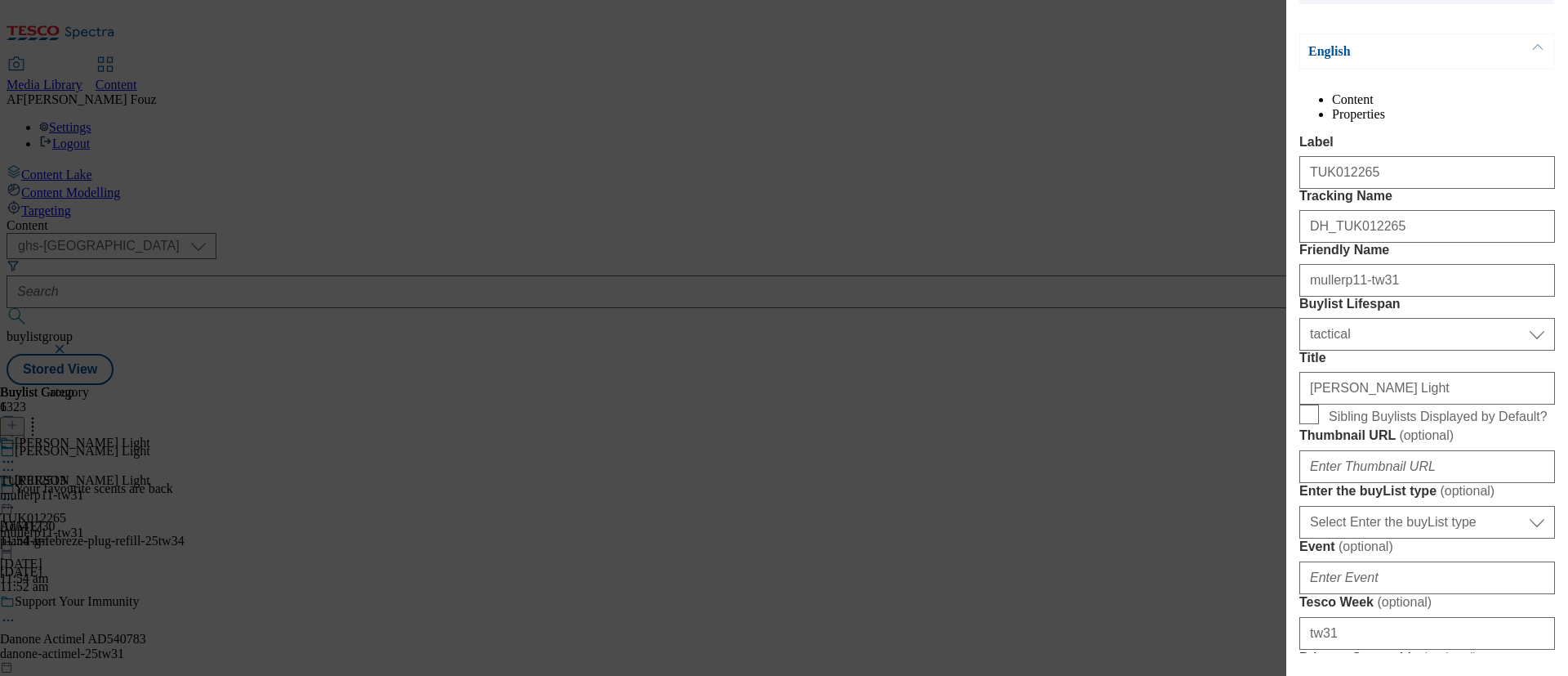
scroll to position [1512, 0]
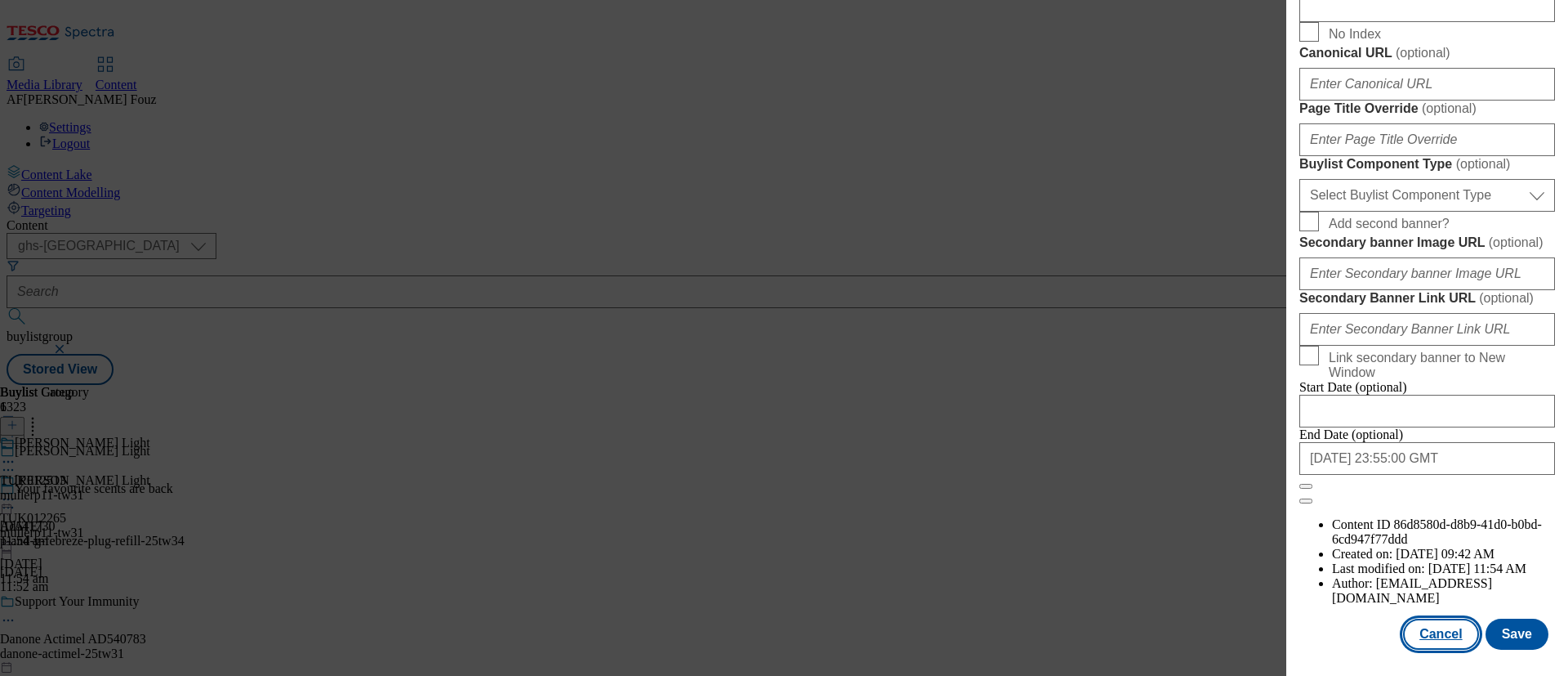
click at [1417, 619] on button "Cancel" at bounding box center [1441, 634] width 75 height 31
select select "tactical"
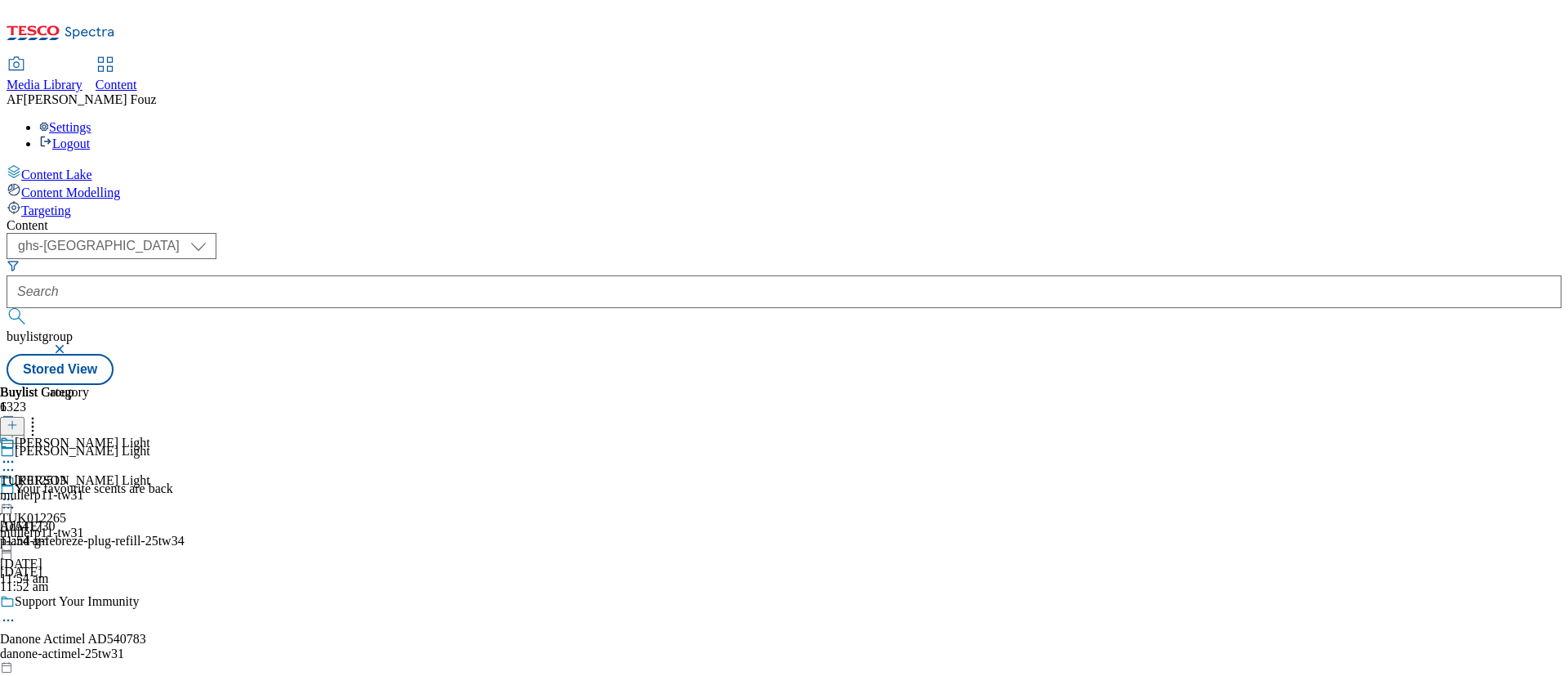
scroll to position [1441, 0]
click at [89, 488] on div "mullerp11-tw31" at bounding box center [44, 495] width 89 height 14
click at [89, 473] on div "TUK012513 mullerp11-tw31 [DATE] 11:54 am" at bounding box center [44, 530] width 89 height 113
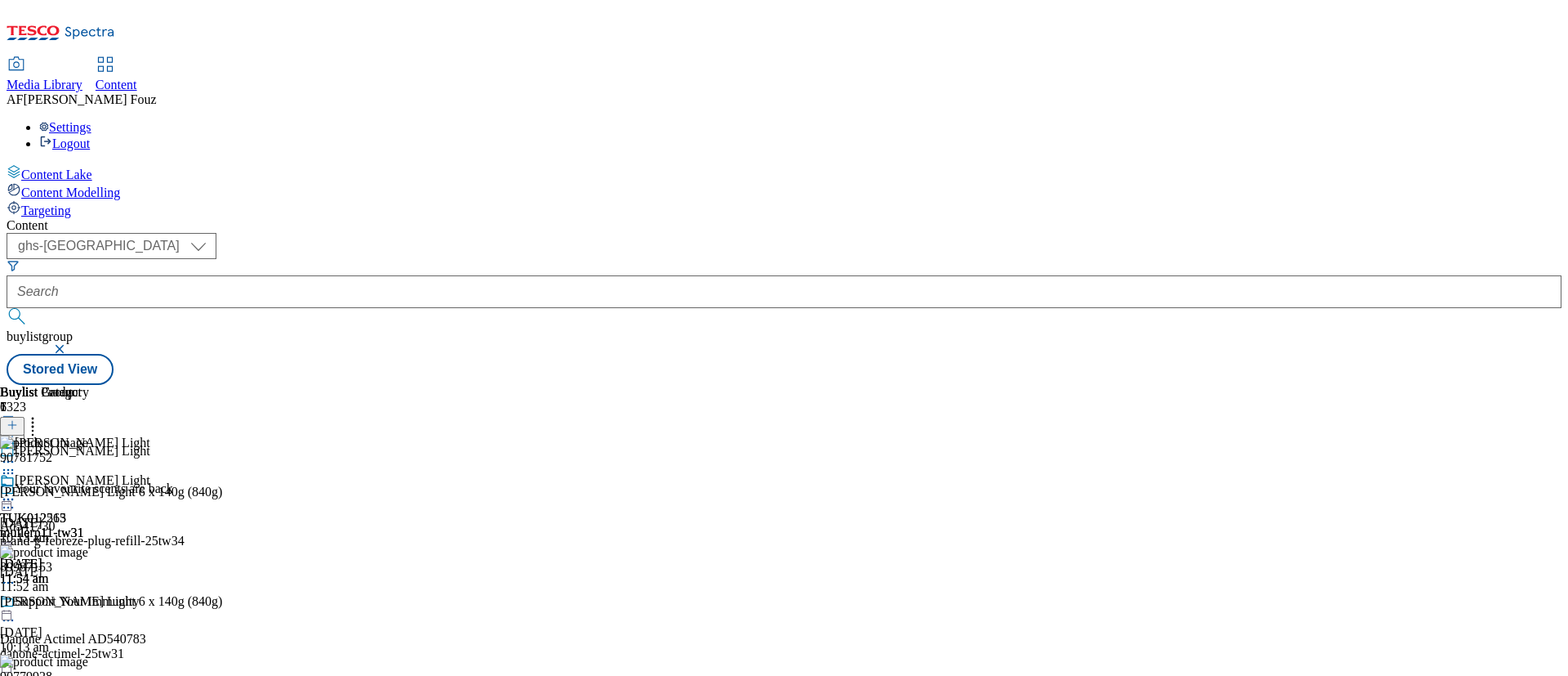
click at [16, 491] on icon at bounding box center [8, 499] width 16 height 16
click at [135, 640] on span "Open Preview Url" at bounding box center [93, 646] width 85 height 13
